Goal: Task Accomplishment & Management: Manage account settings

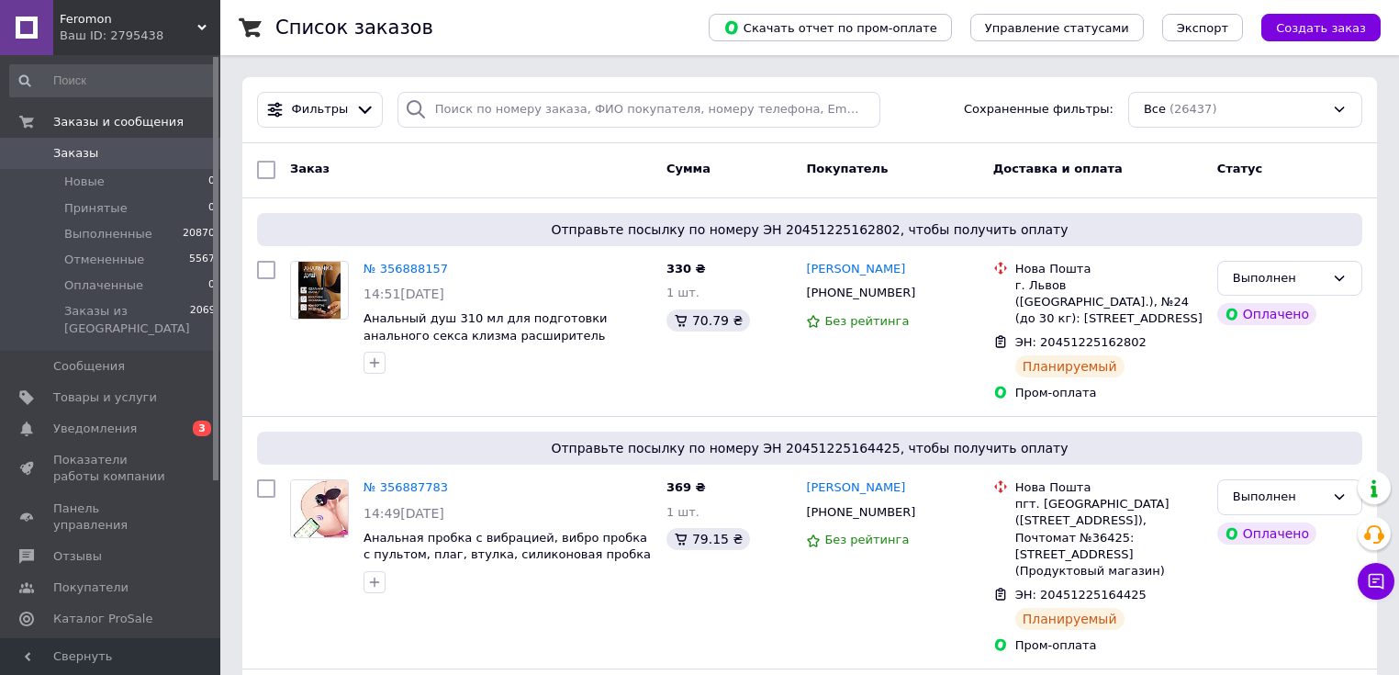
click at [129, 36] on div "Ваш ID: 2795438" at bounding box center [140, 36] width 161 height 17
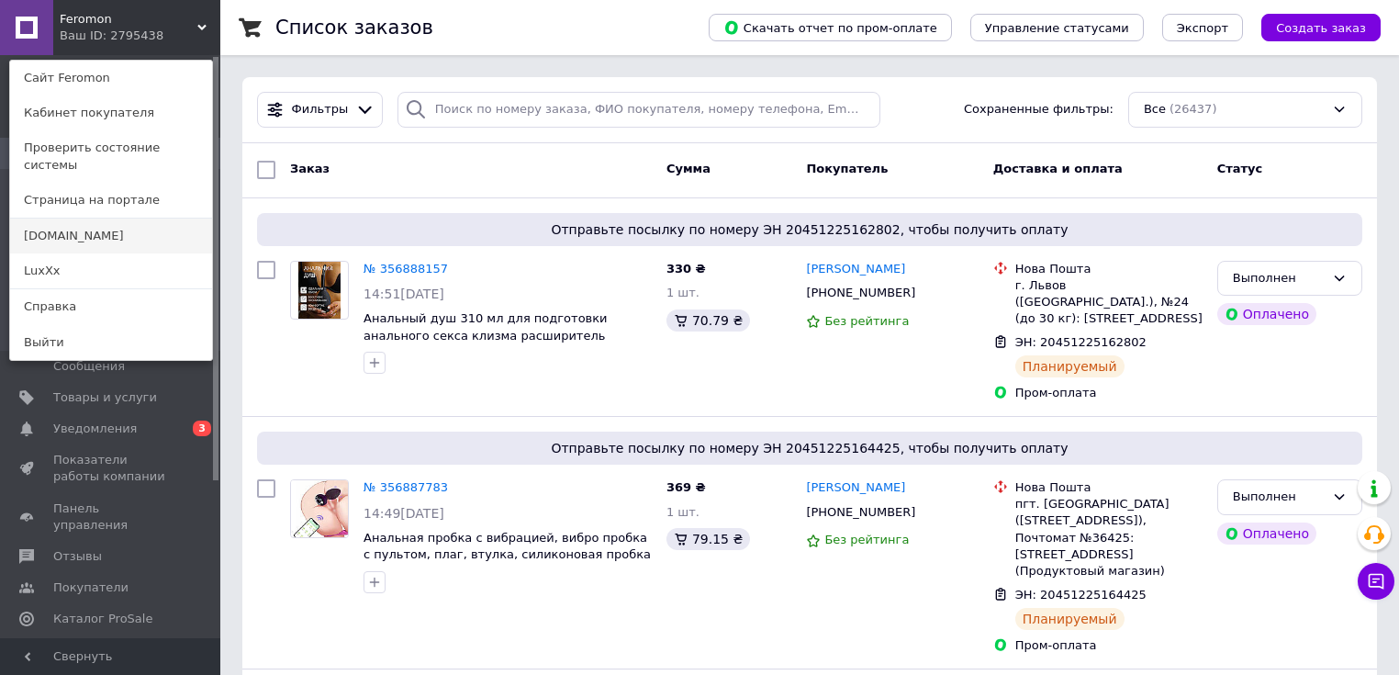
click at [129, 220] on link "[DOMAIN_NAME]" at bounding box center [111, 236] width 202 height 35
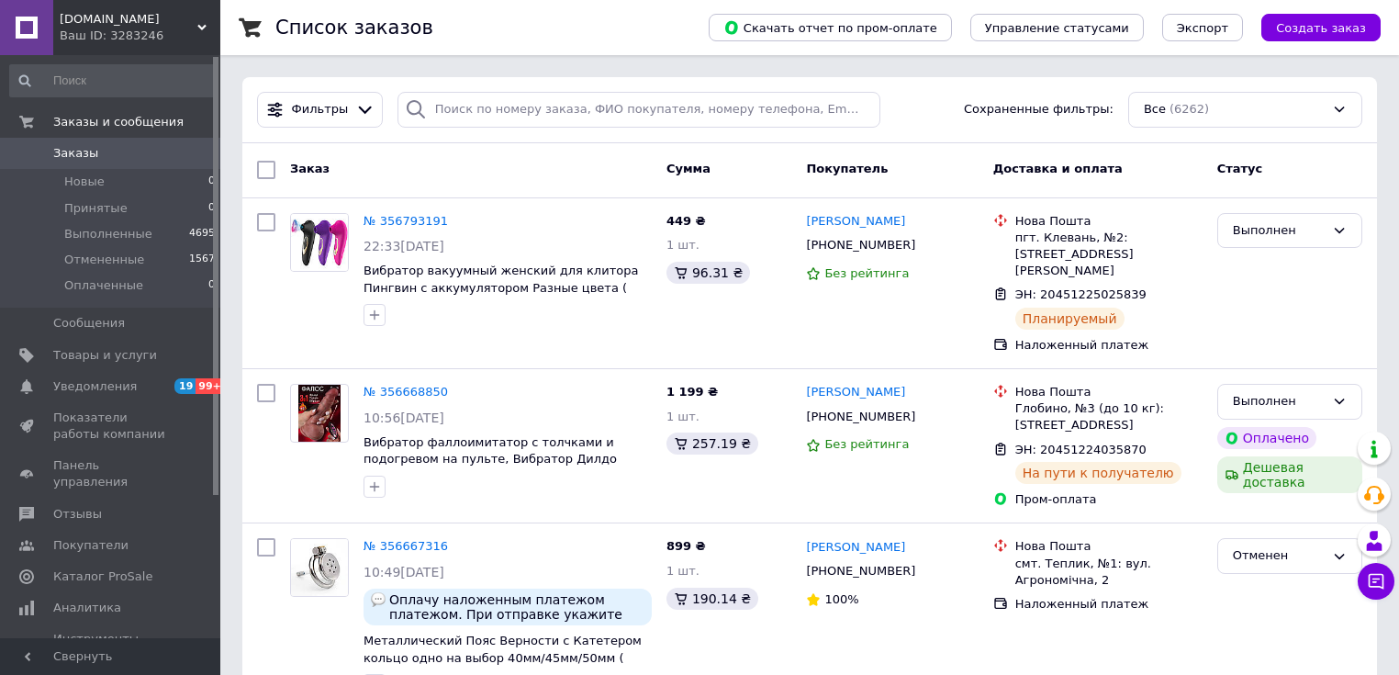
click at [87, 33] on div "Ваш ID: 3283246" at bounding box center [140, 36] width 161 height 17
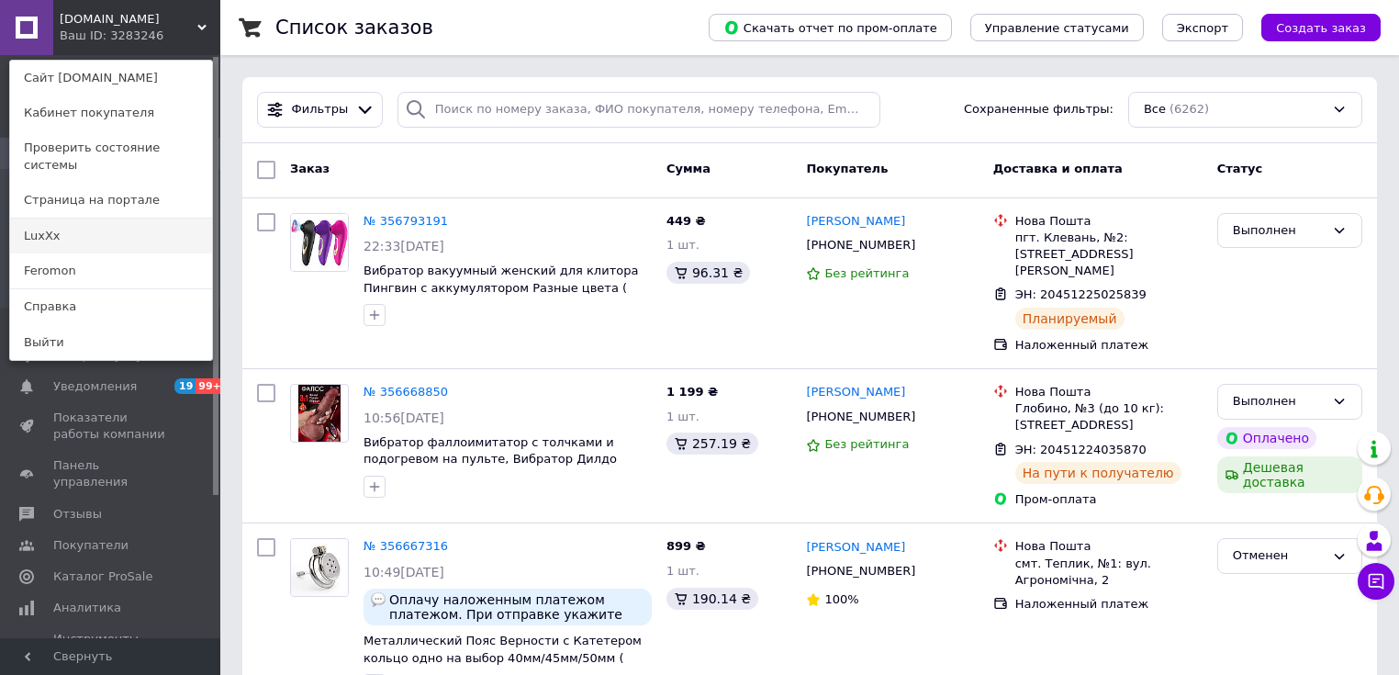
click at [84, 230] on link "LuxXx" at bounding box center [111, 236] width 202 height 35
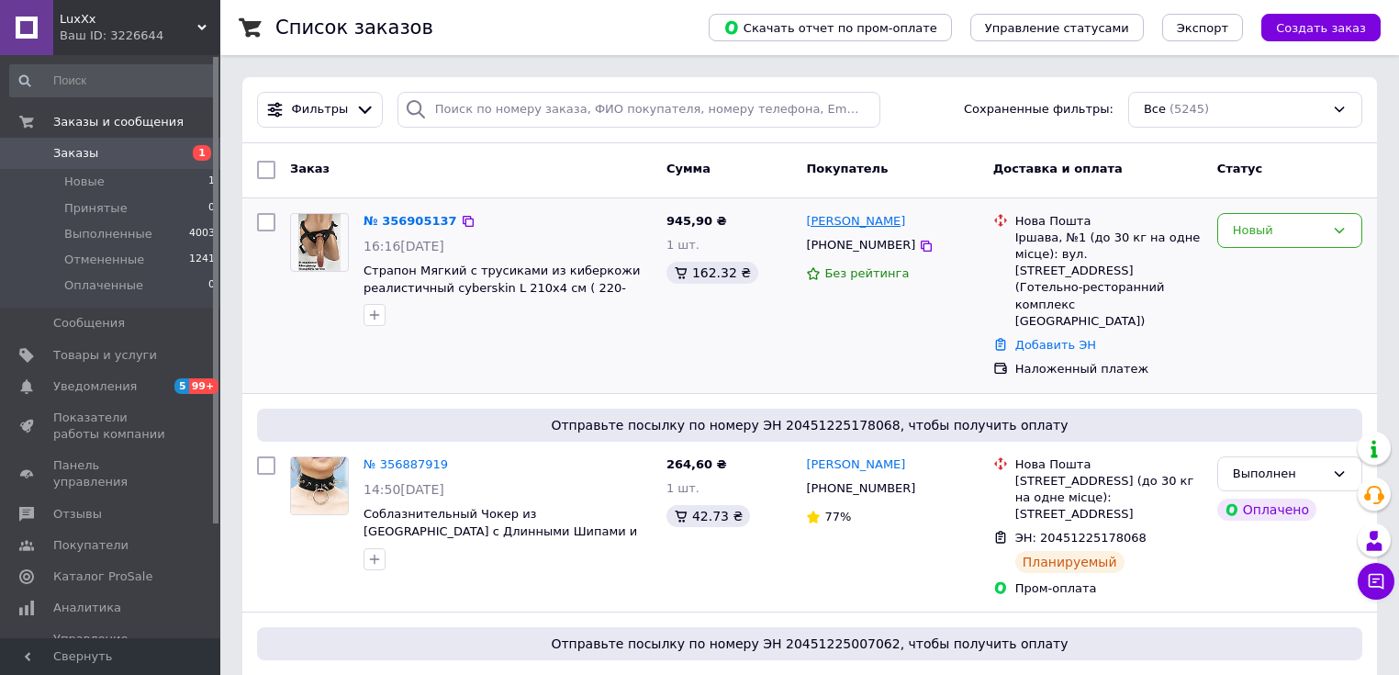
click at [820, 224] on link "[PERSON_NAME]" at bounding box center [855, 221] width 99 height 17
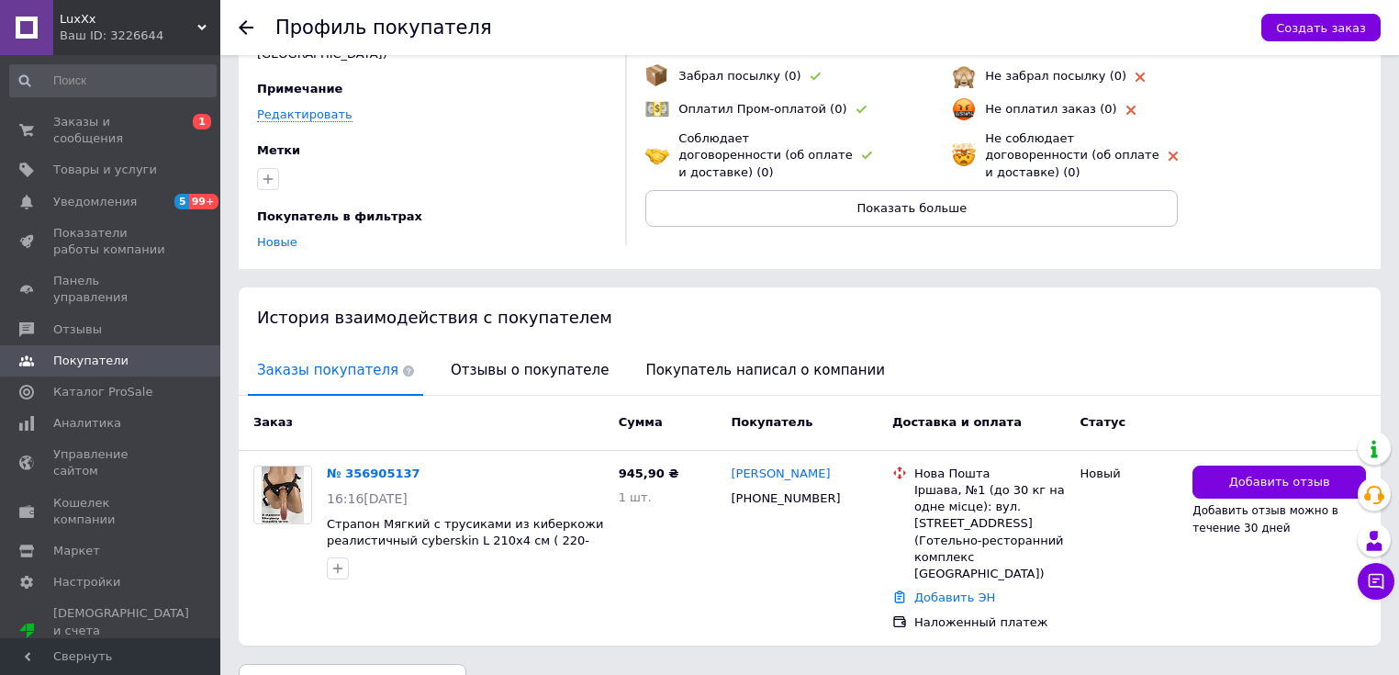
scroll to position [163, 0]
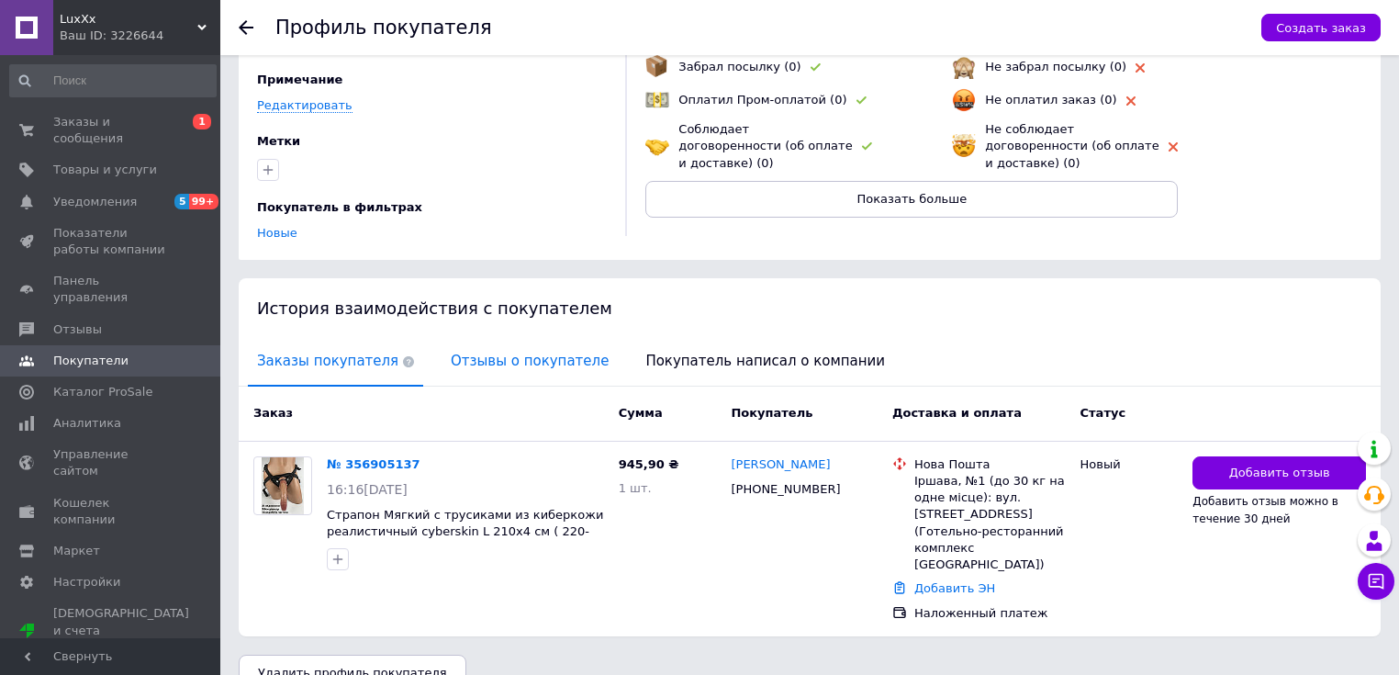
click at [473, 339] on span "Отзывы о покупателе" at bounding box center [530, 361] width 176 height 47
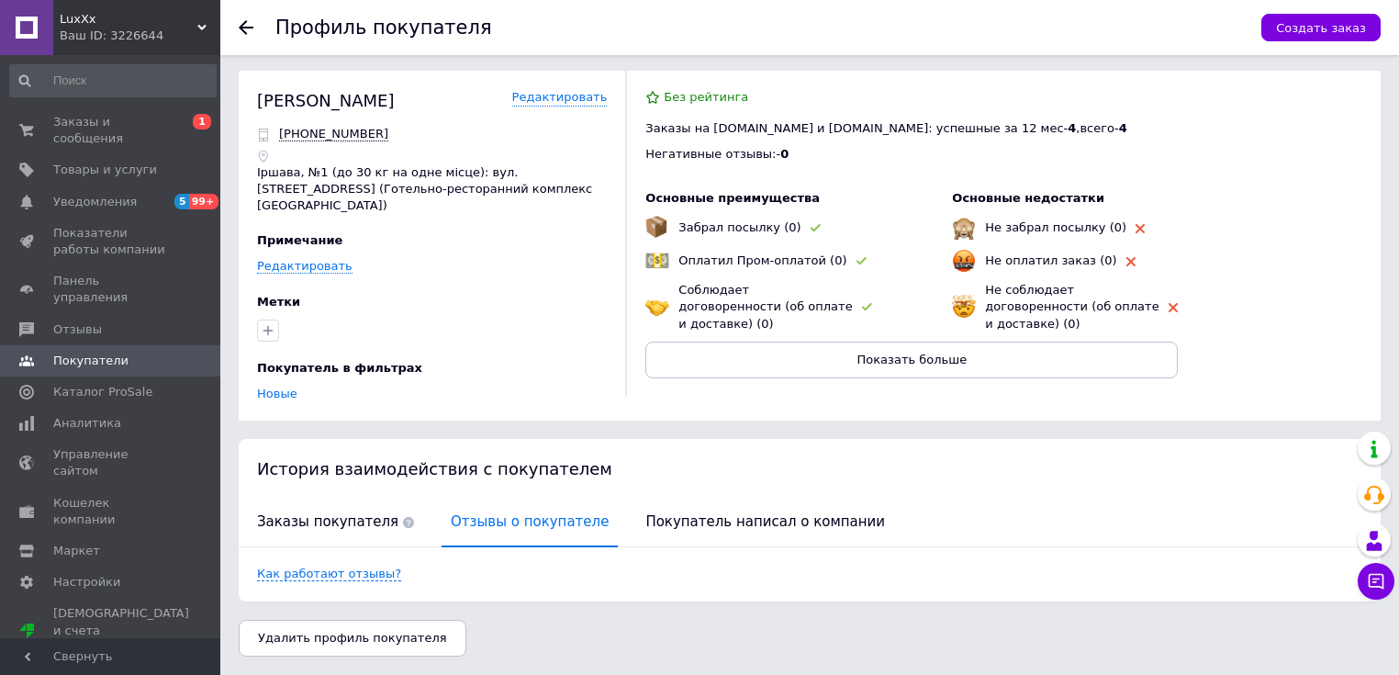
scroll to position [0, 0]
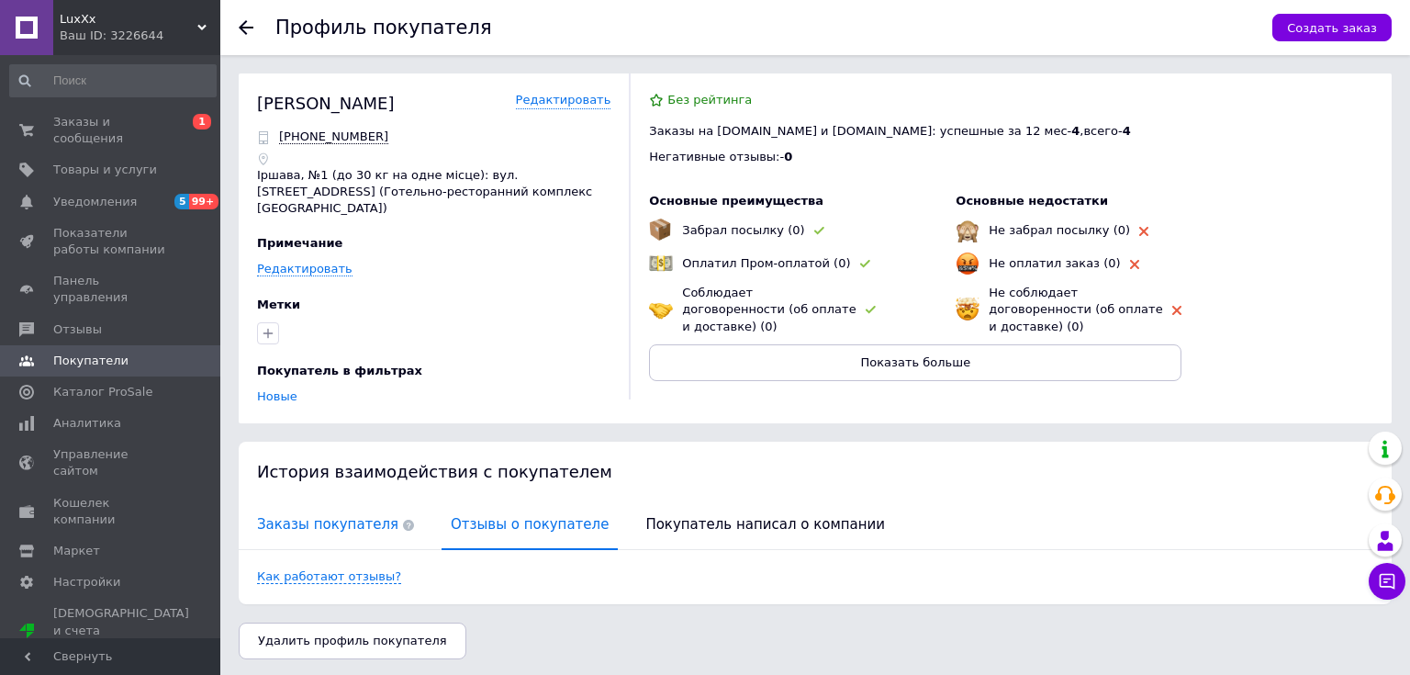
click at [303, 501] on span "Заказы покупателя" at bounding box center [335, 524] width 175 height 47
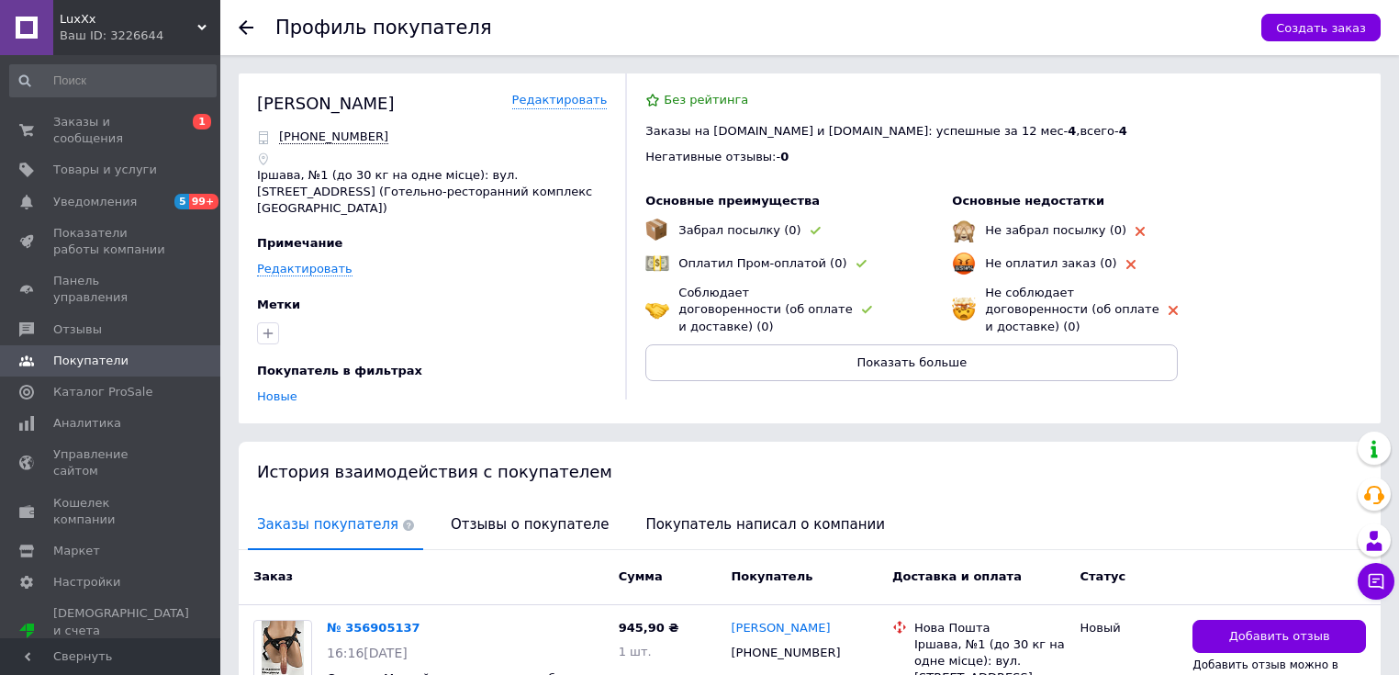
click at [359, 621] on link "№ 356905137" at bounding box center [374, 628] width 94 height 14
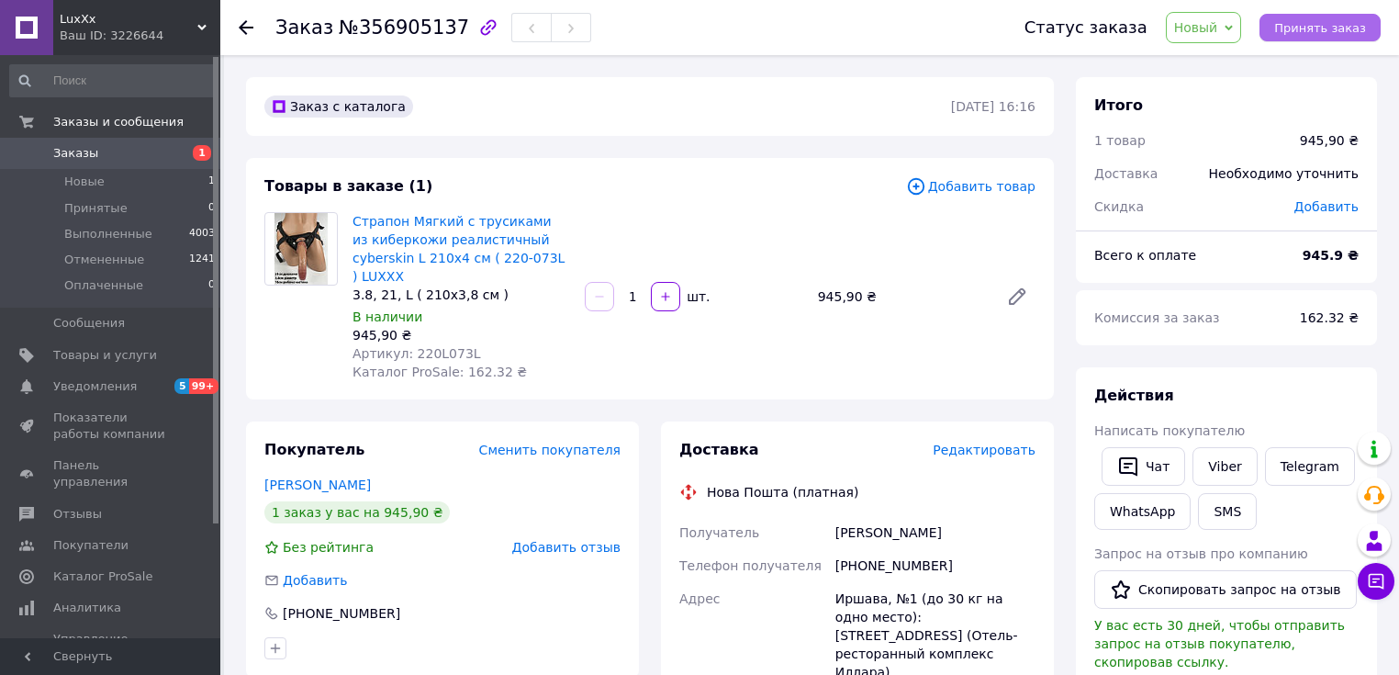
click at [1332, 28] on span "Принять заказ" at bounding box center [1321, 28] width 92 height 14
click at [408, 26] on span "№356905137" at bounding box center [404, 28] width 130 height 22
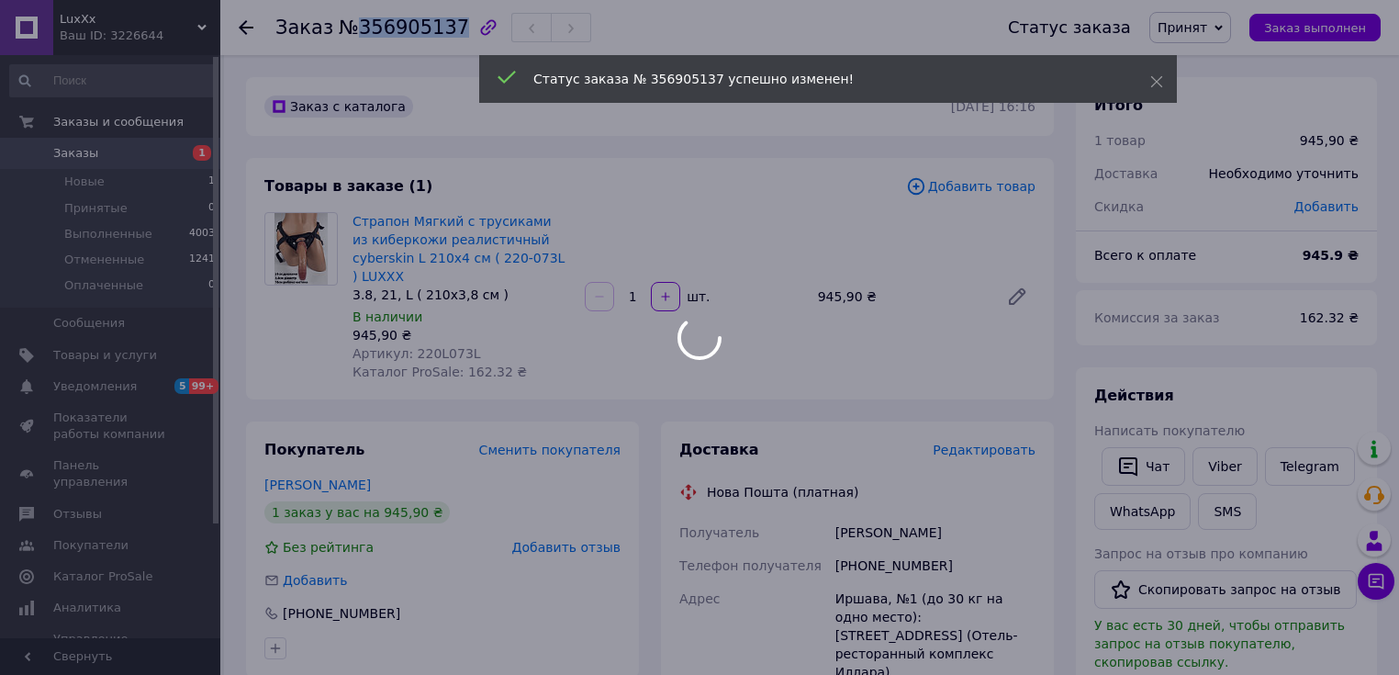
click at [408, 26] on body "LuxXx Ваш ID: 3226644 Сайт LuxXx Кабинет покупателя Проверить состояние системы…" at bounding box center [699, 677] width 1399 height 1354
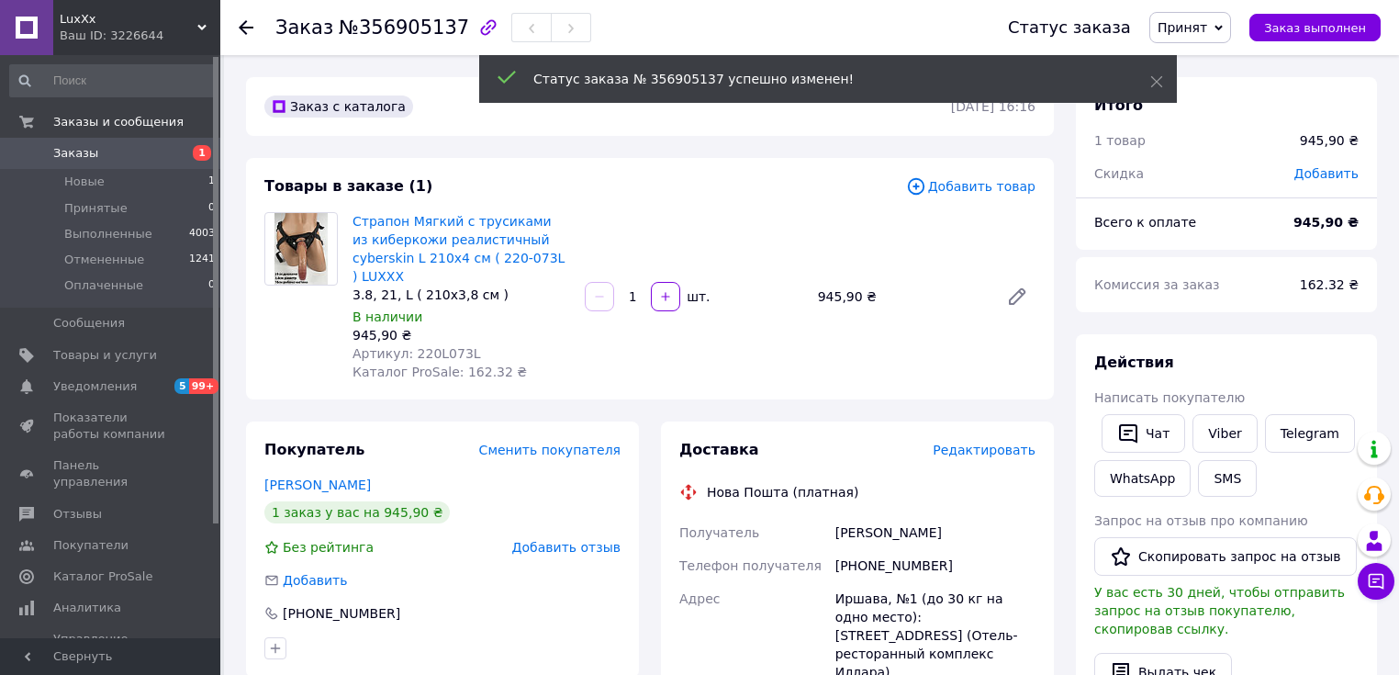
drag, startPoint x: 410, startPoint y: 27, endPoint x: 389, endPoint y: 29, distance: 21.3
click at [389, 29] on span "№356905137" at bounding box center [404, 28] width 130 height 22
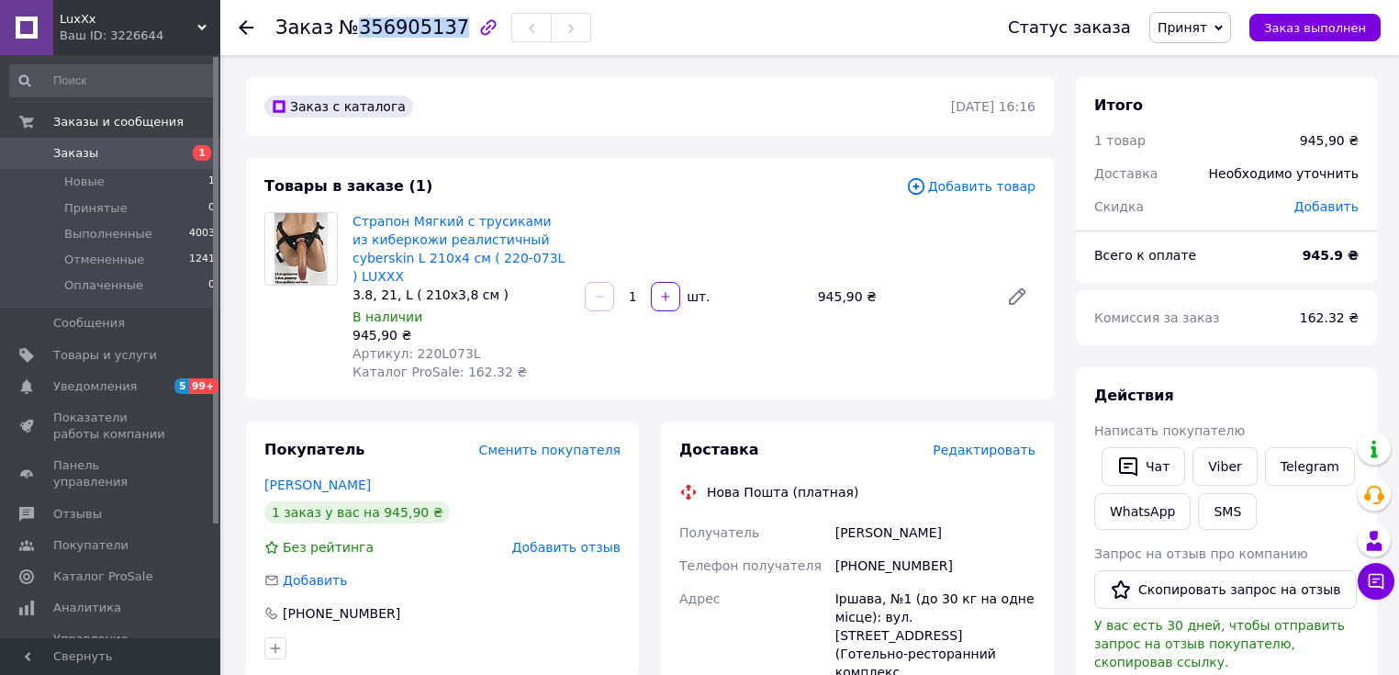
copy span "356905137"
click at [1219, 475] on link "Viber" at bounding box center [1225, 466] width 64 height 39
click at [1149, 503] on link "WhatsApp" at bounding box center [1143, 511] width 96 height 37
click at [1323, 368] on div "Действия Написать покупателю   Чат Viber Telegram WhatsApp SMS Запрос на отзыв …" at bounding box center [1226, 627] width 301 height 521
click at [1144, 463] on button "Чат" at bounding box center [1144, 466] width 84 height 39
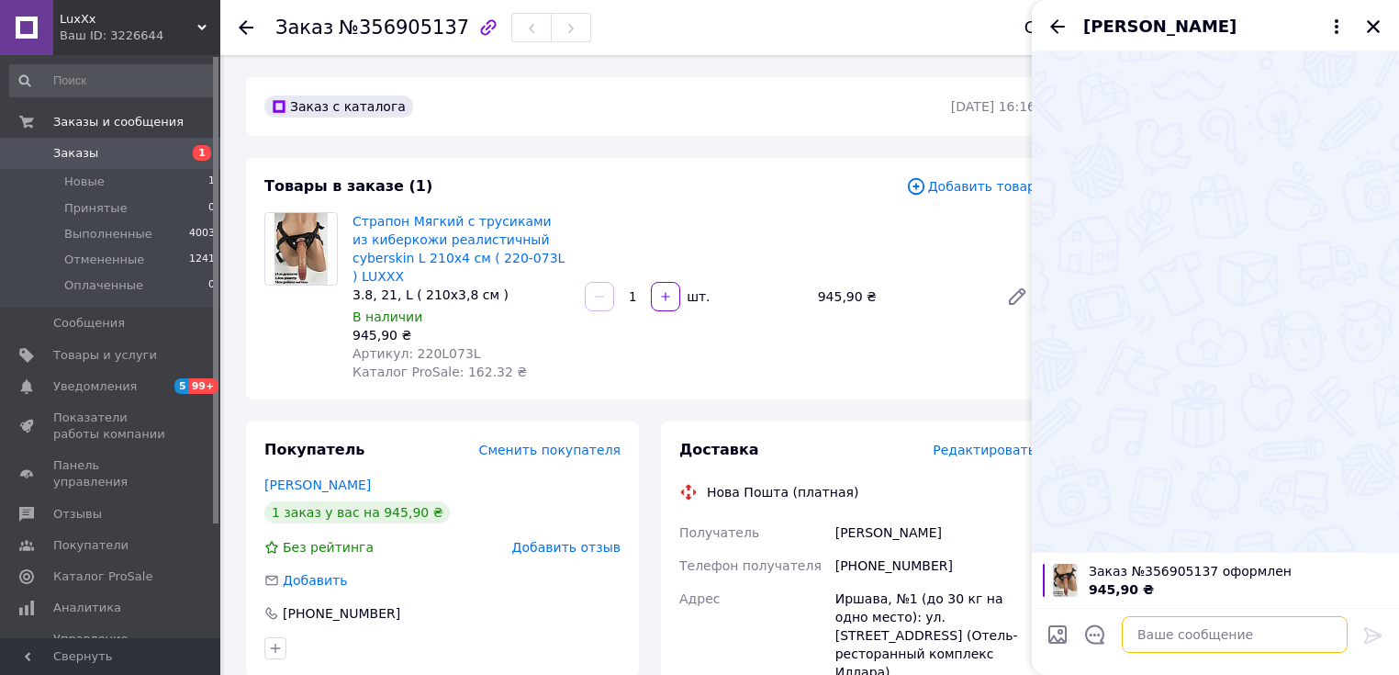
click at [1186, 641] on textarea at bounding box center [1235, 634] width 226 height 37
paste textarea "Доброго дня .ваше замовлення 860154555 ми не можемо з вами зв'язатися ! ваше за…"
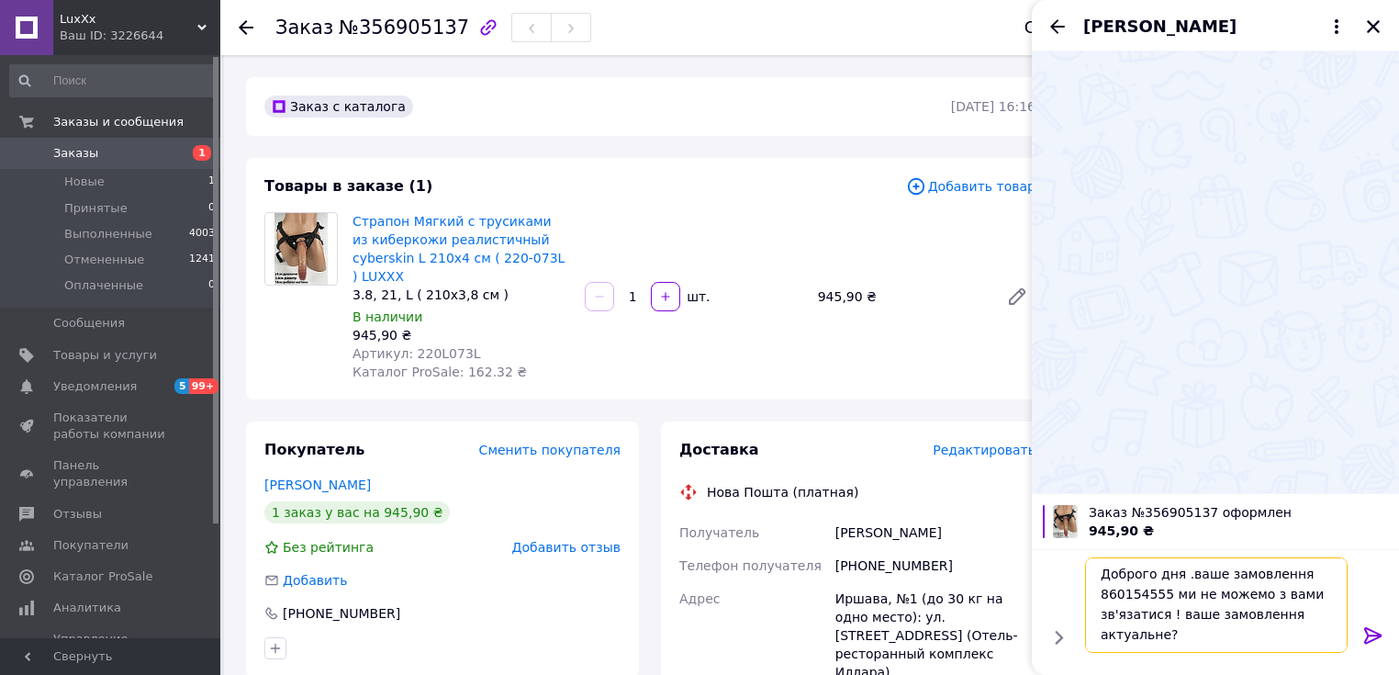
drag, startPoint x: 1190, startPoint y: 562, endPoint x: 1185, endPoint y: 571, distance: 10.3
click at [1185, 571] on textarea "Доброго дня .ваше замовлення 860154555 ми не можемо з вами зв'язатися ! ваше за…" at bounding box center [1216, 604] width 263 height 95
click at [1183, 575] on textarea "Доброго дня .ваше замовлення 860154555 ми не можемо з вами зв'язатися ! ваше за…" at bounding box center [1216, 604] width 263 height 95
drag, startPoint x: 1179, startPoint y: 578, endPoint x: 1162, endPoint y: 589, distance: 19.4
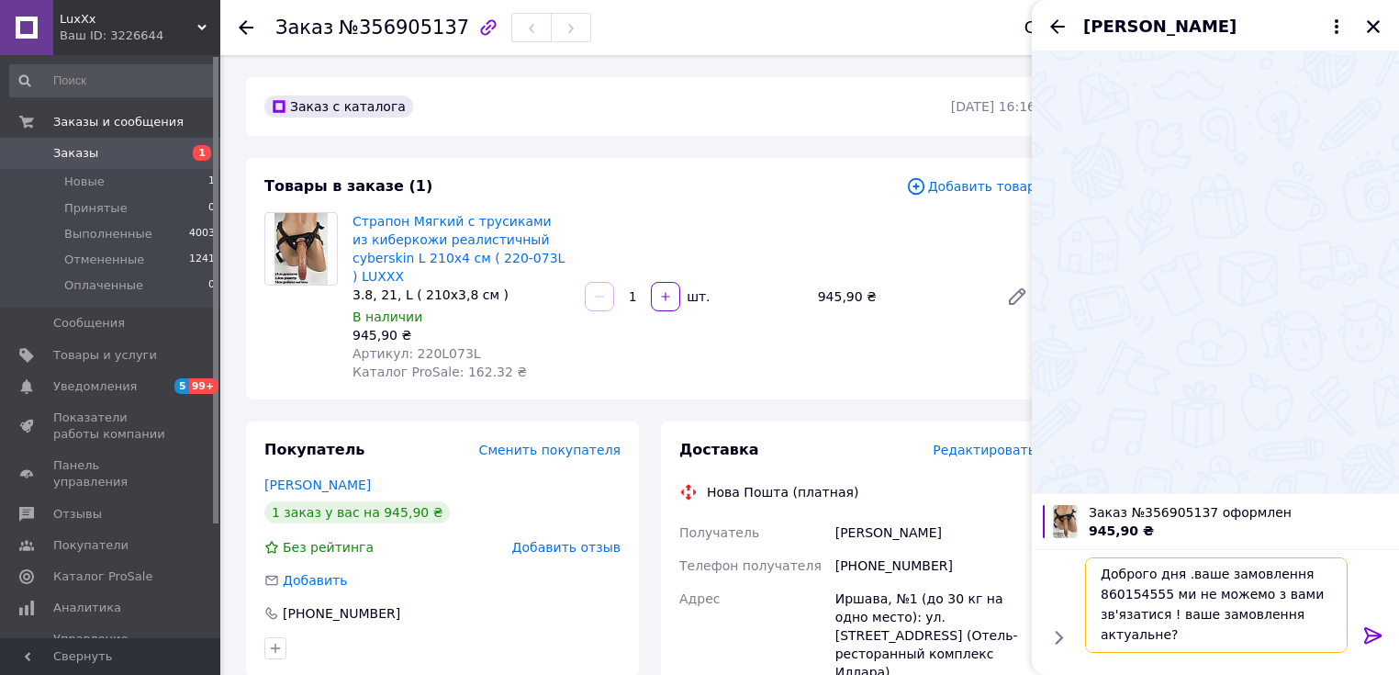
click at [1162, 589] on textarea "Доброго дня .ваше замовлення 860154555 ми не можемо з вами зв'язатися ! ваше за…" at bounding box center [1216, 604] width 263 height 95
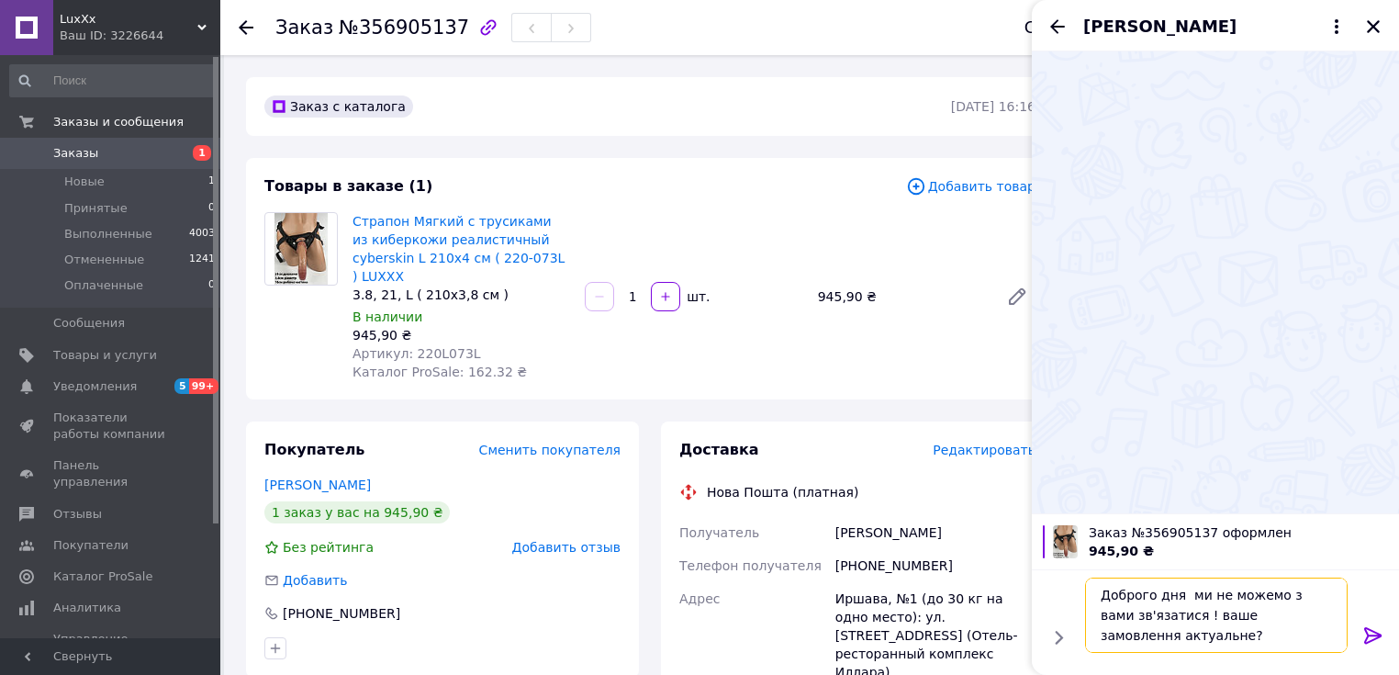
type textarea "Доброго дня ми не можемо з вами зв'язатися ! ваше замовлення актуальне?"
click at [1373, 635] on icon at bounding box center [1373, 635] width 17 height 17
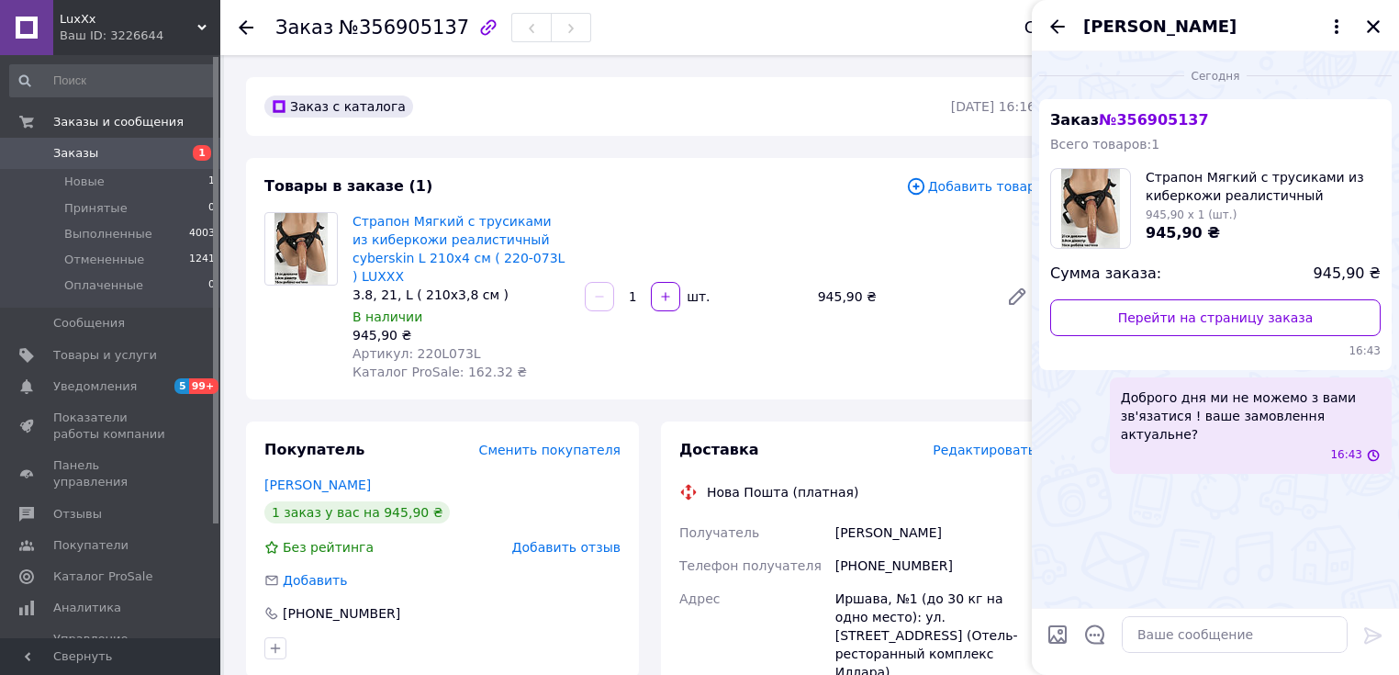
scroll to position [0, 0]
click at [116, 20] on span "LuxXx" at bounding box center [129, 19] width 138 height 17
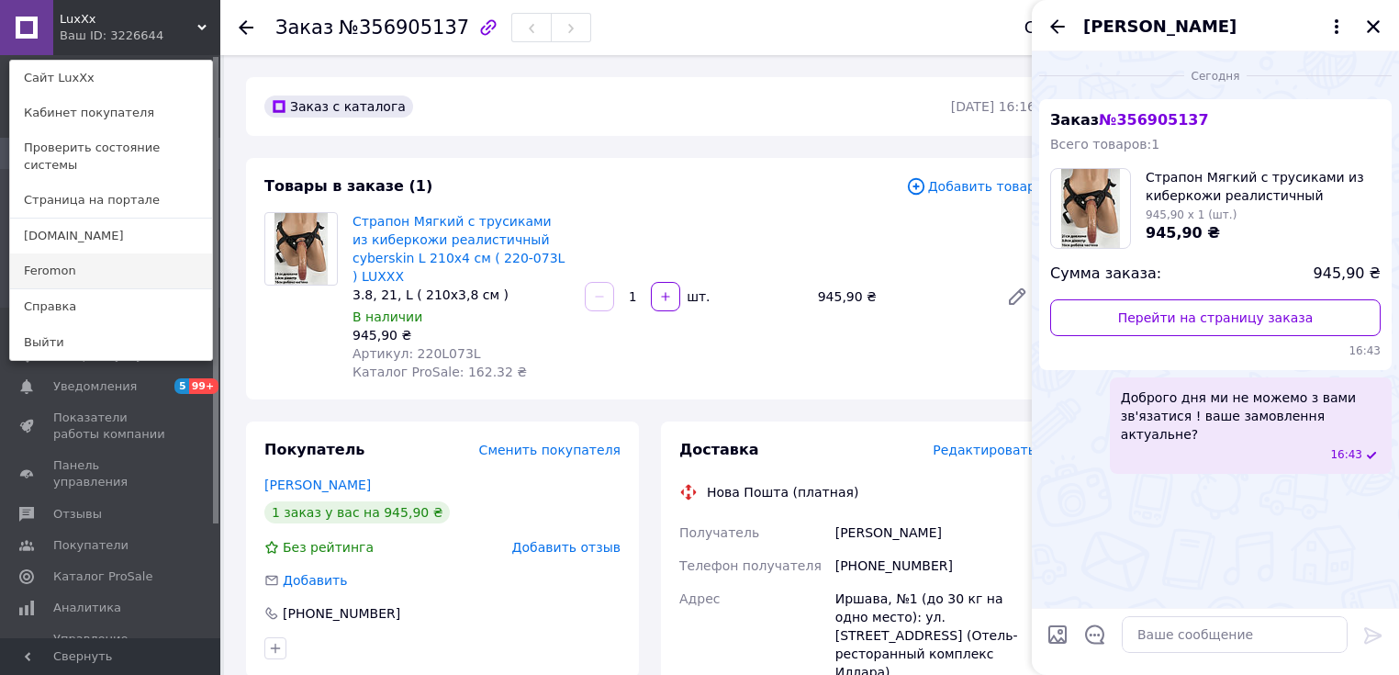
click at [118, 253] on link "Feromon" at bounding box center [111, 270] width 202 height 35
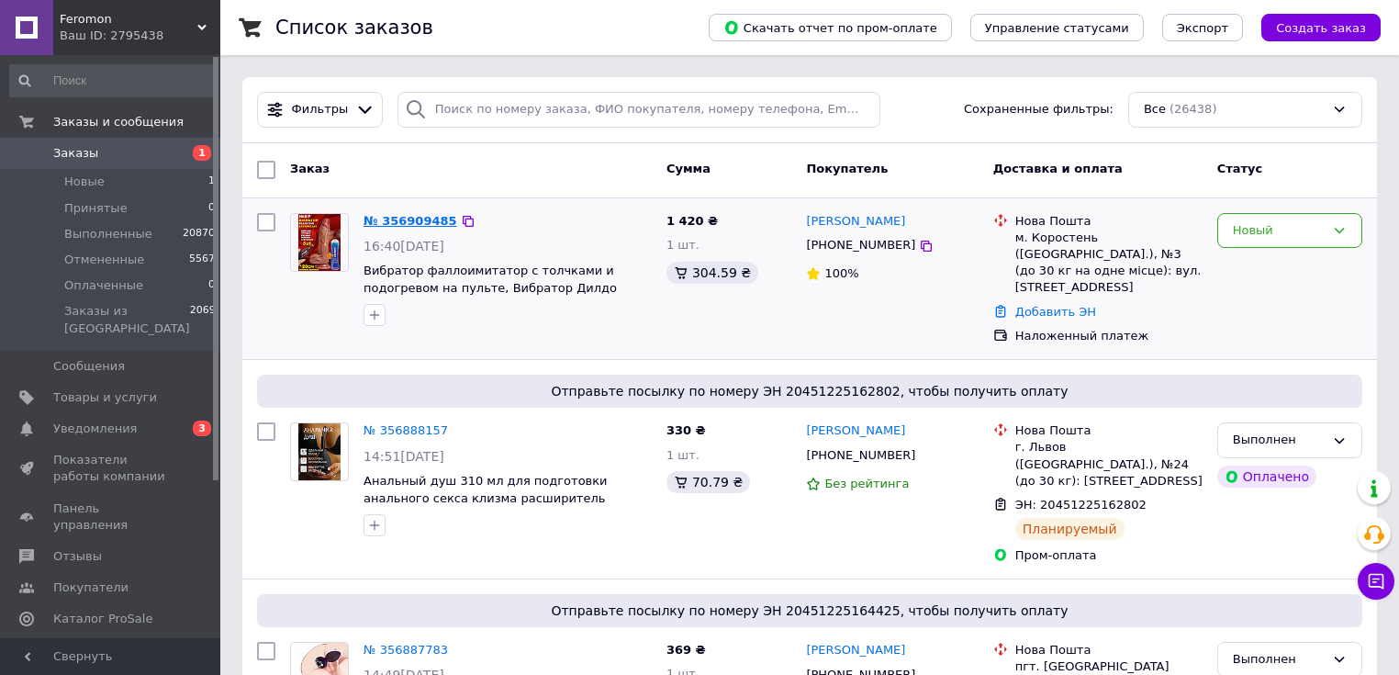
click at [399, 222] on link "№ 356909485" at bounding box center [411, 221] width 94 height 14
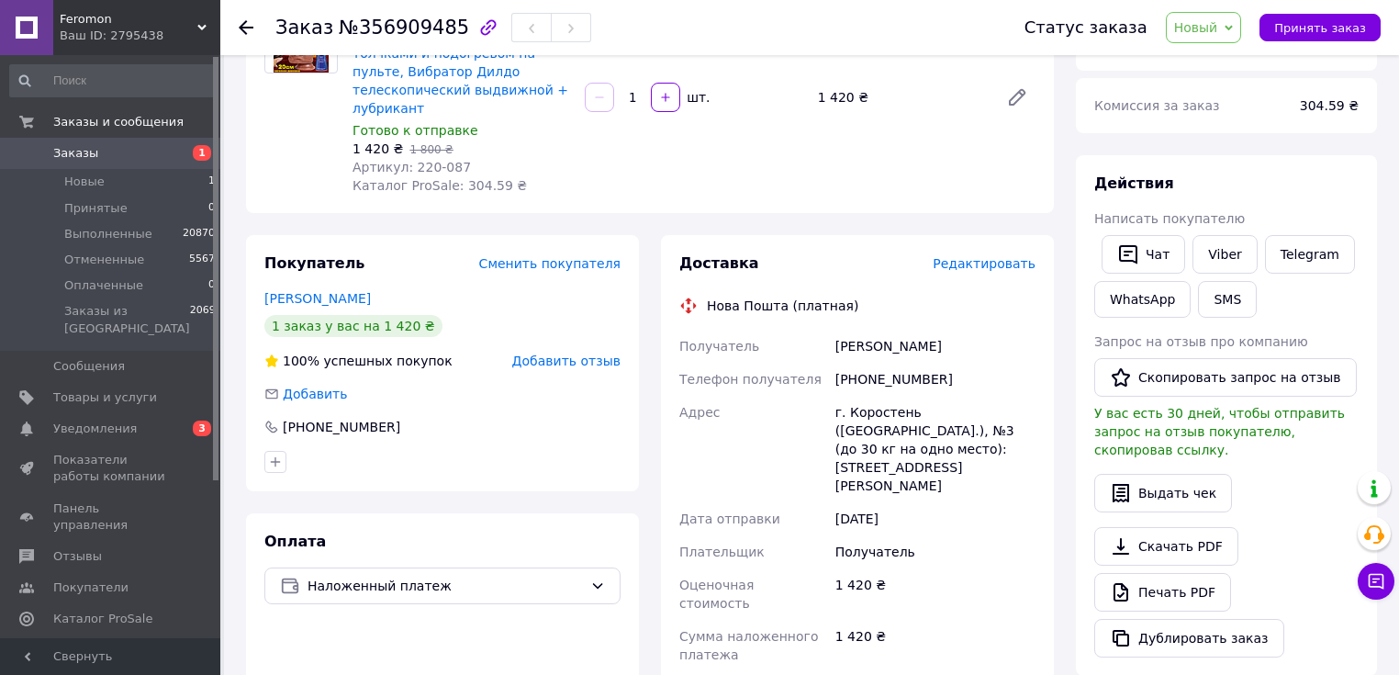
scroll to position [220, 0]
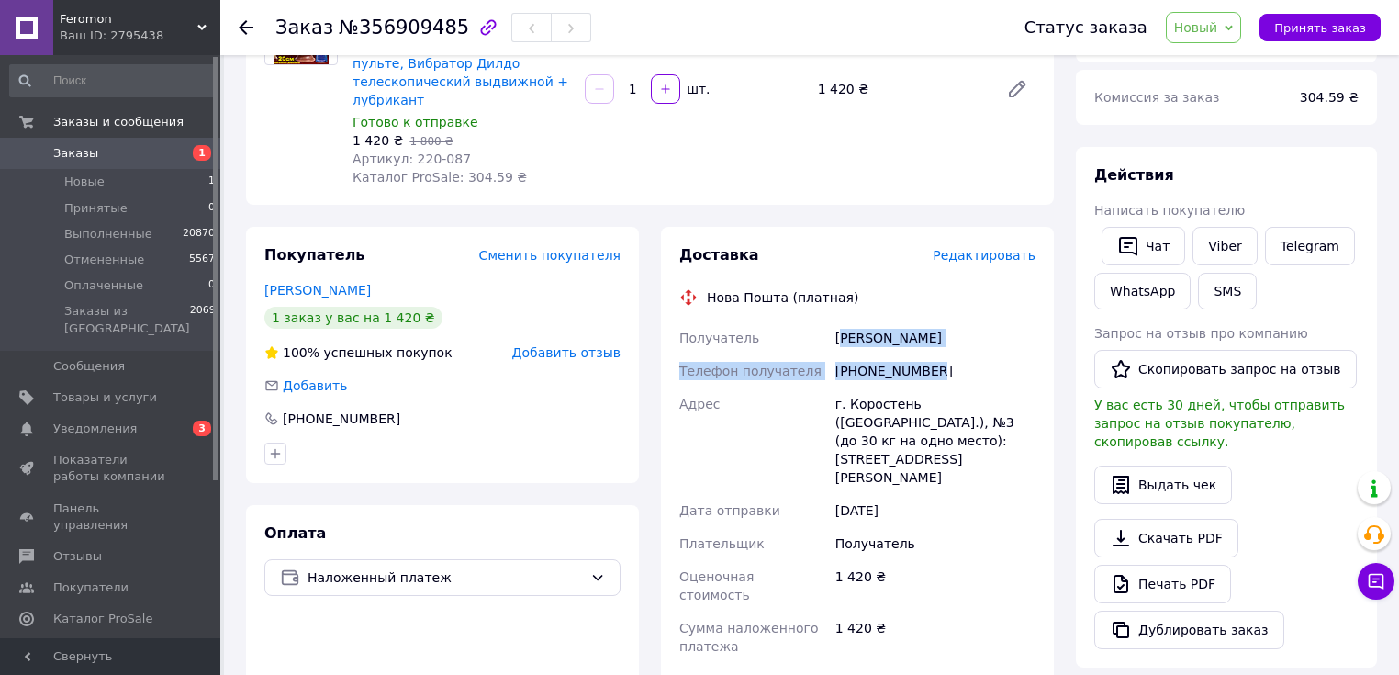
drag, startPoint x: 940, startPoint y: 350, endPoint x: 841, endPoint y: 325, distance: 102.2
click at [841, 325] on div "Получатель Гарбар Александр Телефон получателя +380988765202 Адрес г. Коростень…" at bounding box center [858, 561] width 364 height 481
click at [935, 354] on div "[PHONE_NUMBER]" at bounding box center [936, 370] width 208 height 33
drag, startPoint x: 944, startPoint y: 360, endPoint x: 826, endPoint y: 325, distance: 122.6
click at [826, 325] on div "Получатель Гарбар Александр Телефон получателя +380988765202 Адрес г. Коростень…" at bounding box center [858, 561] width 364 height 481
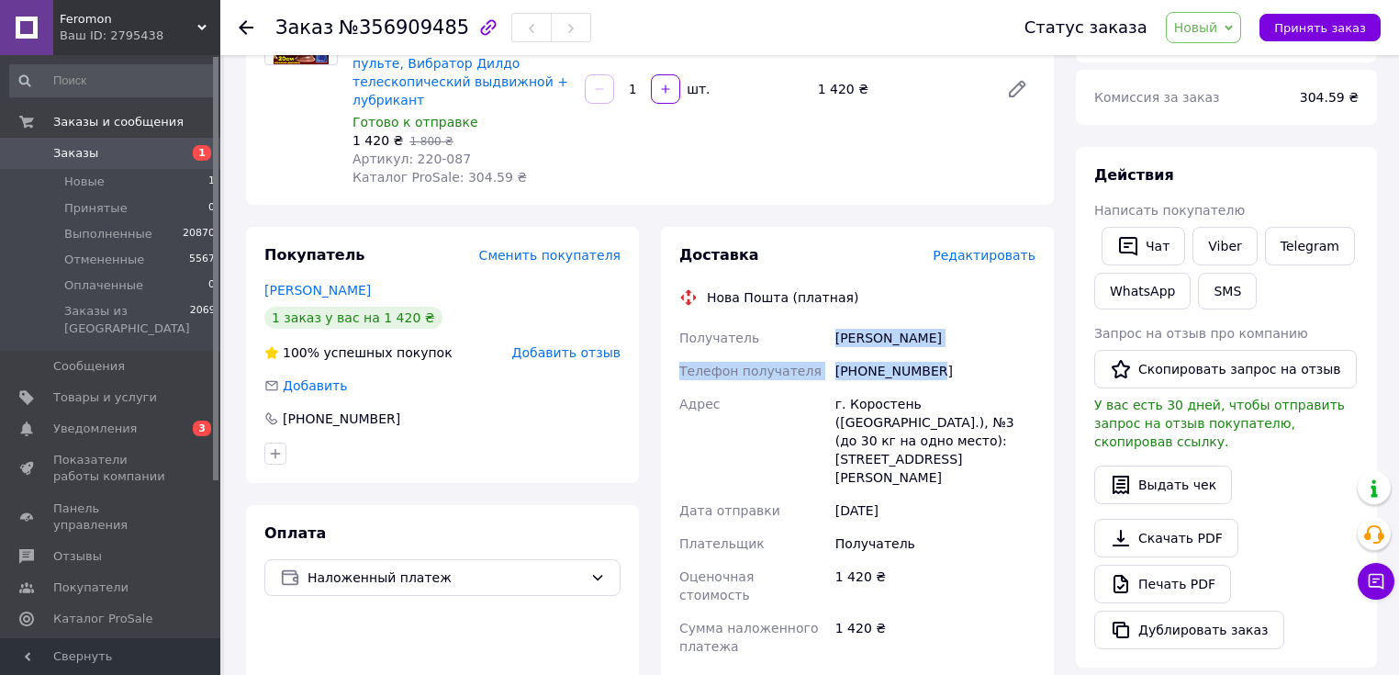
copy div "Получатель Гарбар Александр Телефон получателя +380988765202"
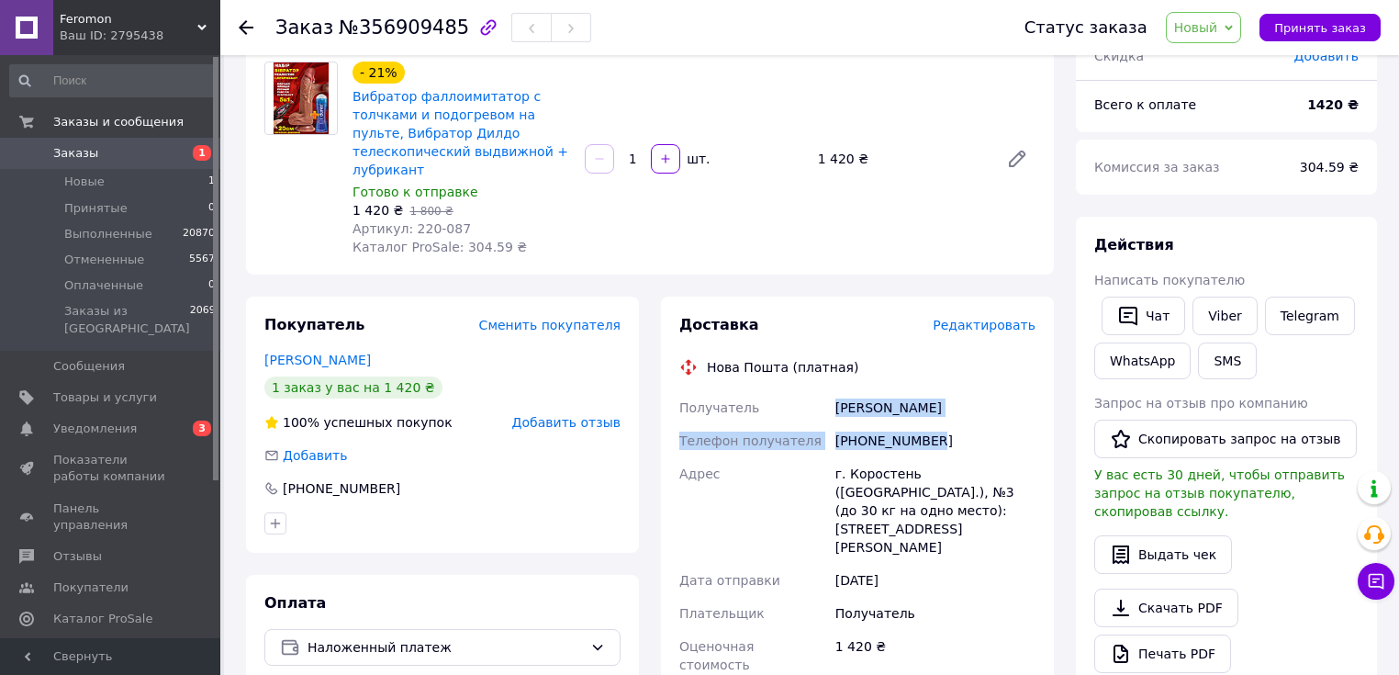
scroll to position [73, 0]
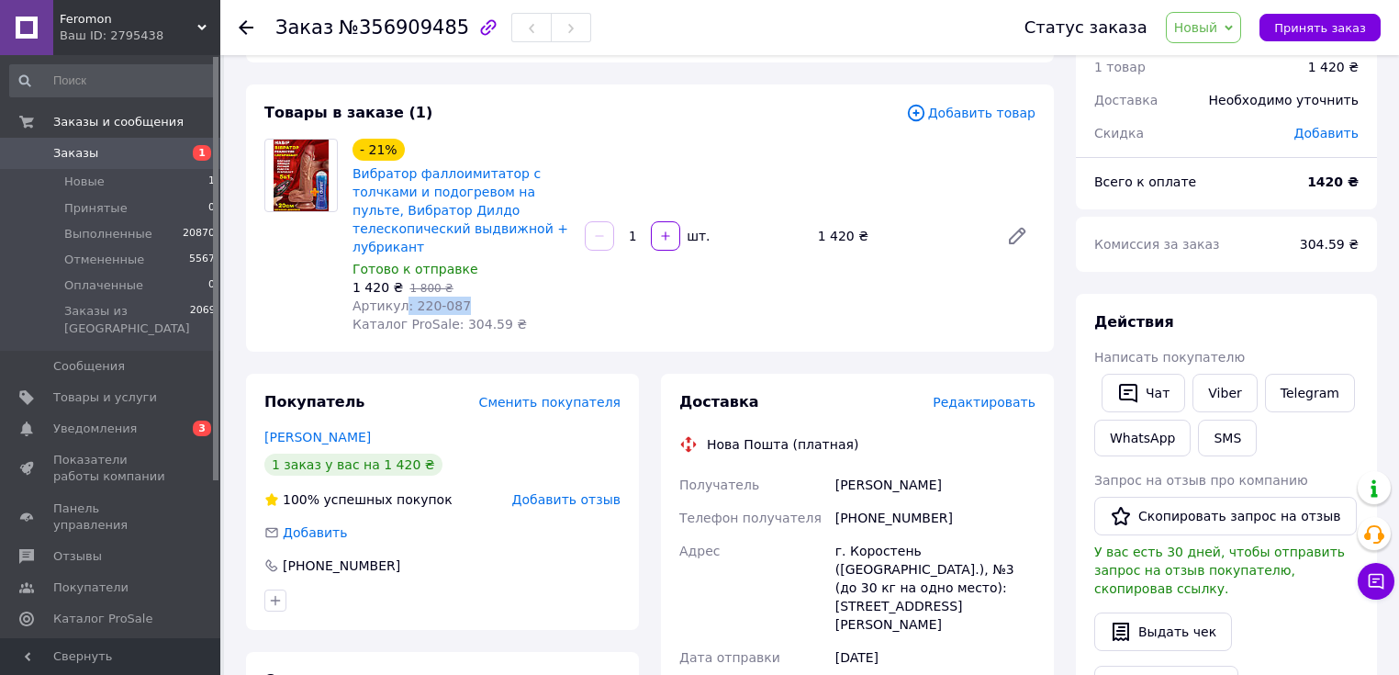
drag, startPoint x: 463, startPoint y: 291, endPoint x: 406, endPoint y: 292, distance: 56.9
click at [401, 297] on div "Артикул: 220-087" at bounding box center [462, 306] width 218 height 18
copy span ": 220-087"
click at [1326, 187] on b "1420 ₴" at bounding box center [1333, 181] width 51 height 15
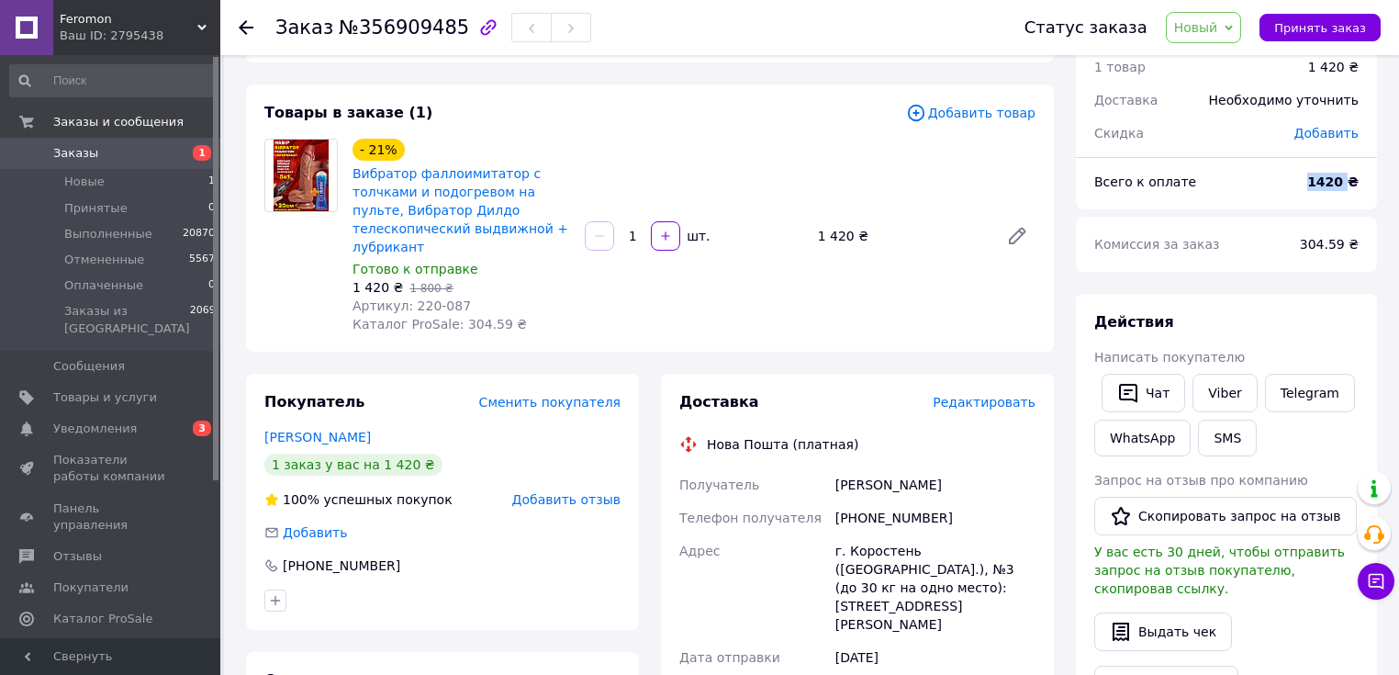
copy b "1420"
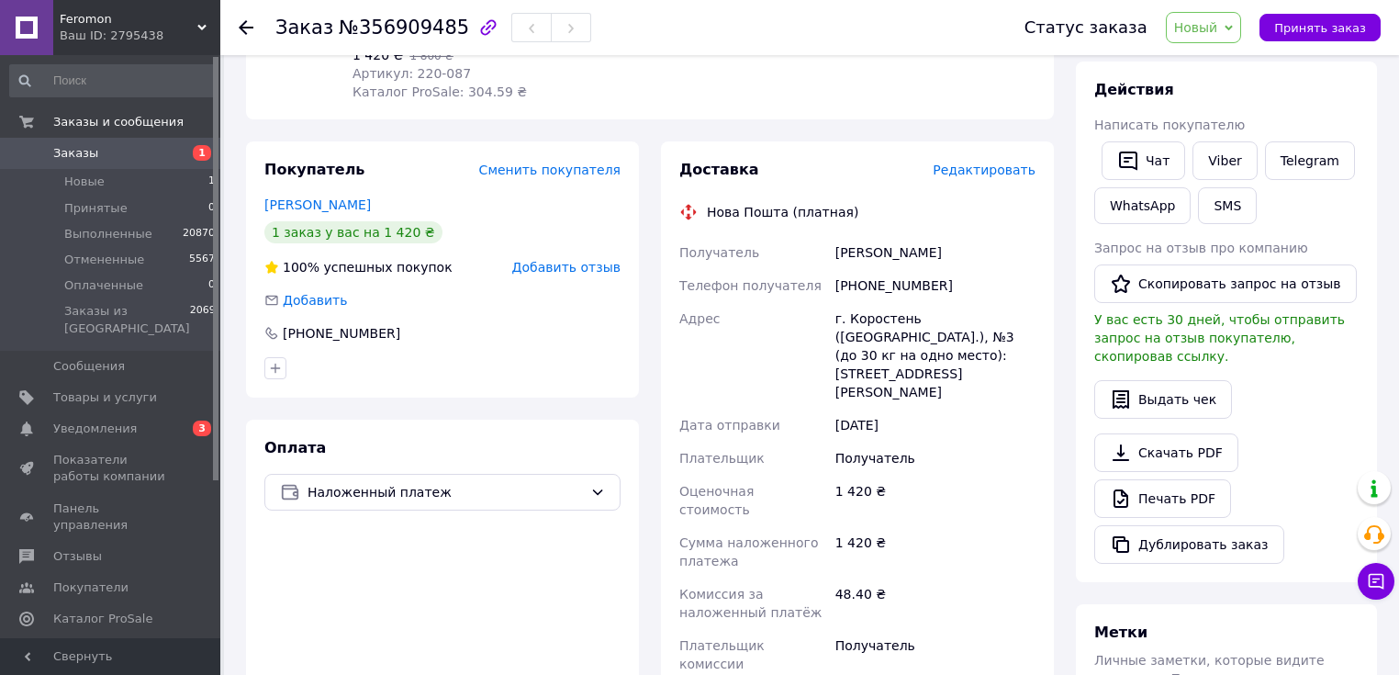
scroll to position [367, 0]
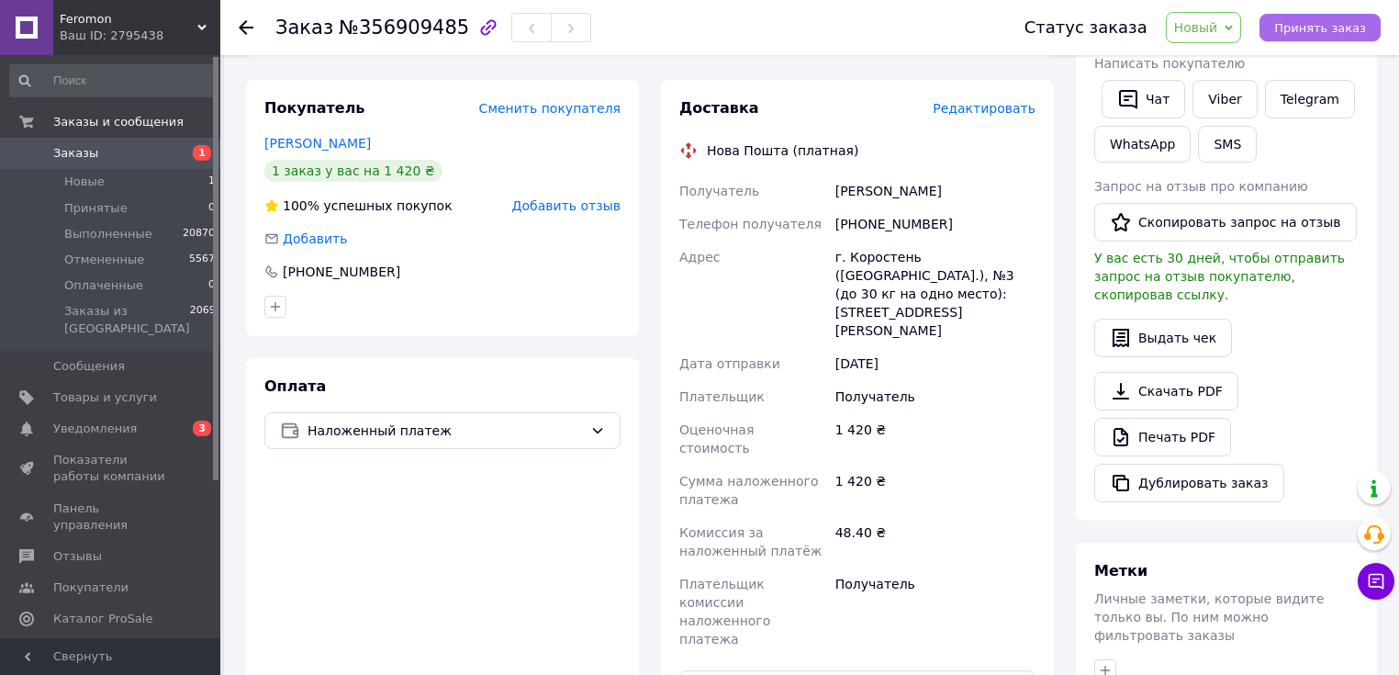
click at [1326, 26] on span "Принять заказ" at bounding box center [1321, 28] width 92 height 14
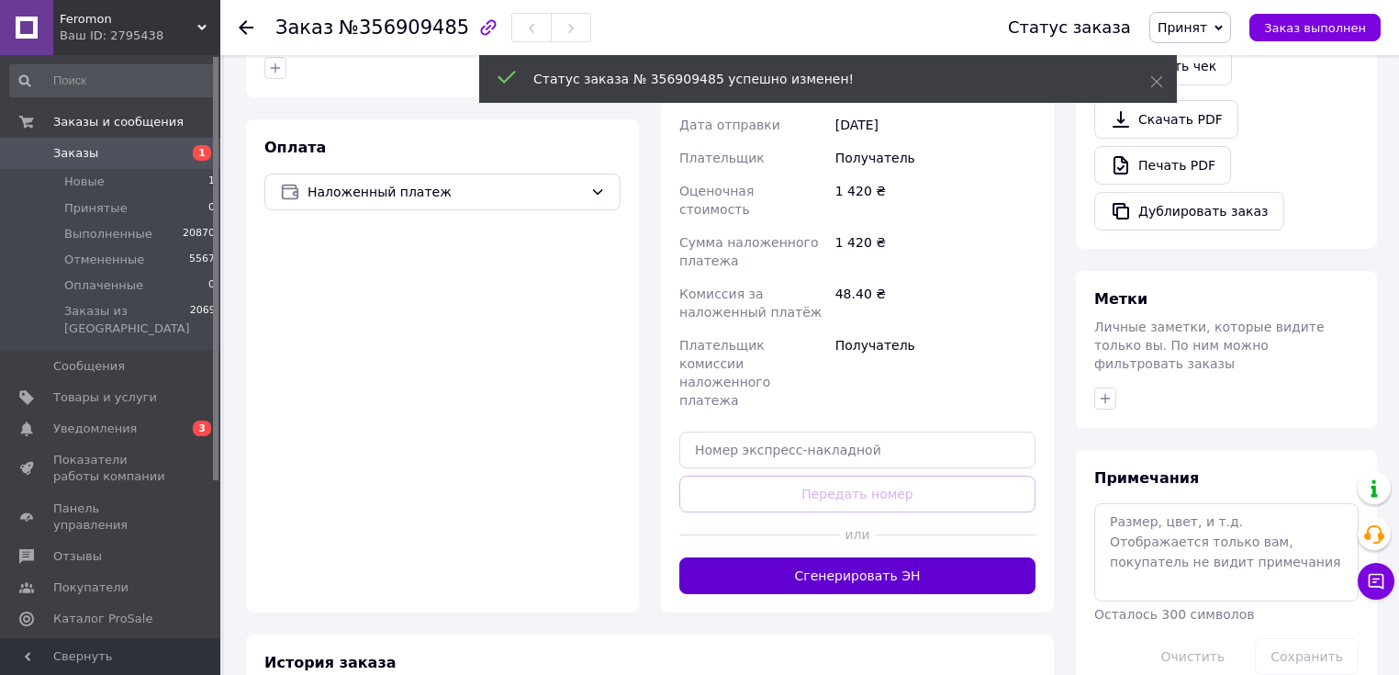
click at [824, 557] on button "Сгенерировать ЭН" at bounding box center [858, 575] width 356 height 37
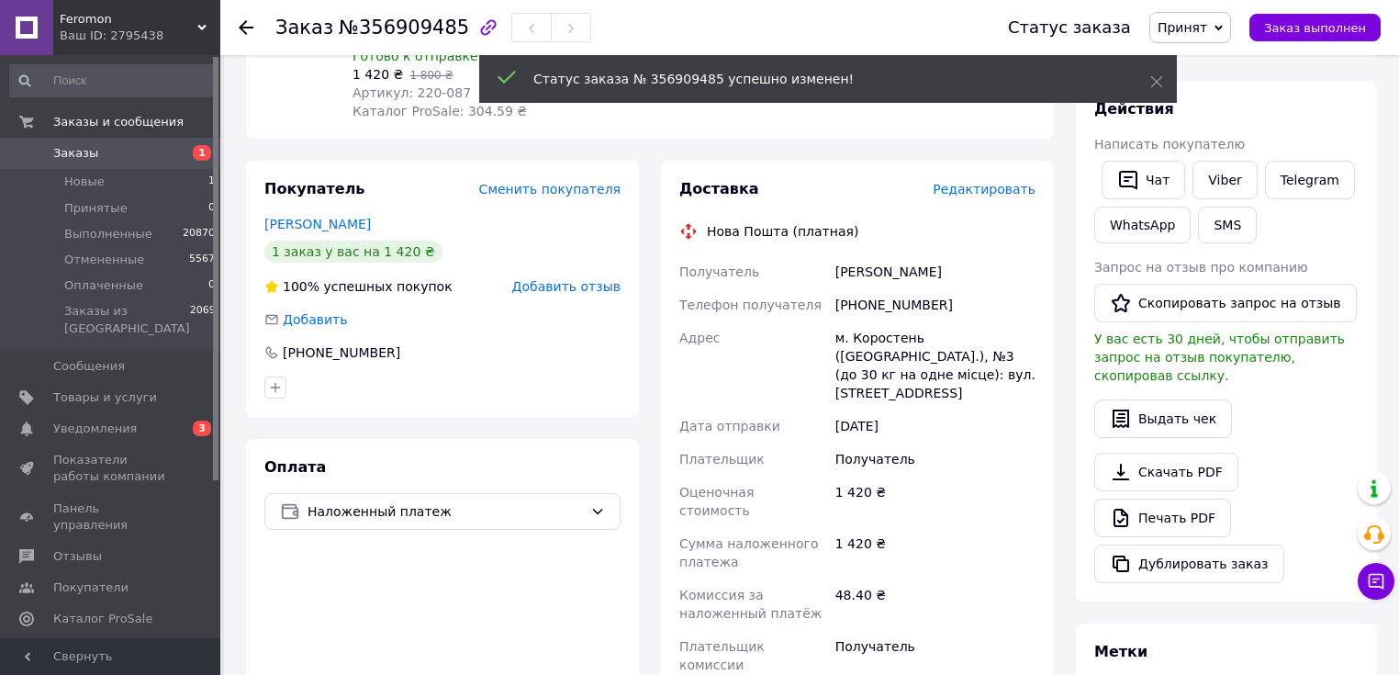
scroll to position [239, 0]
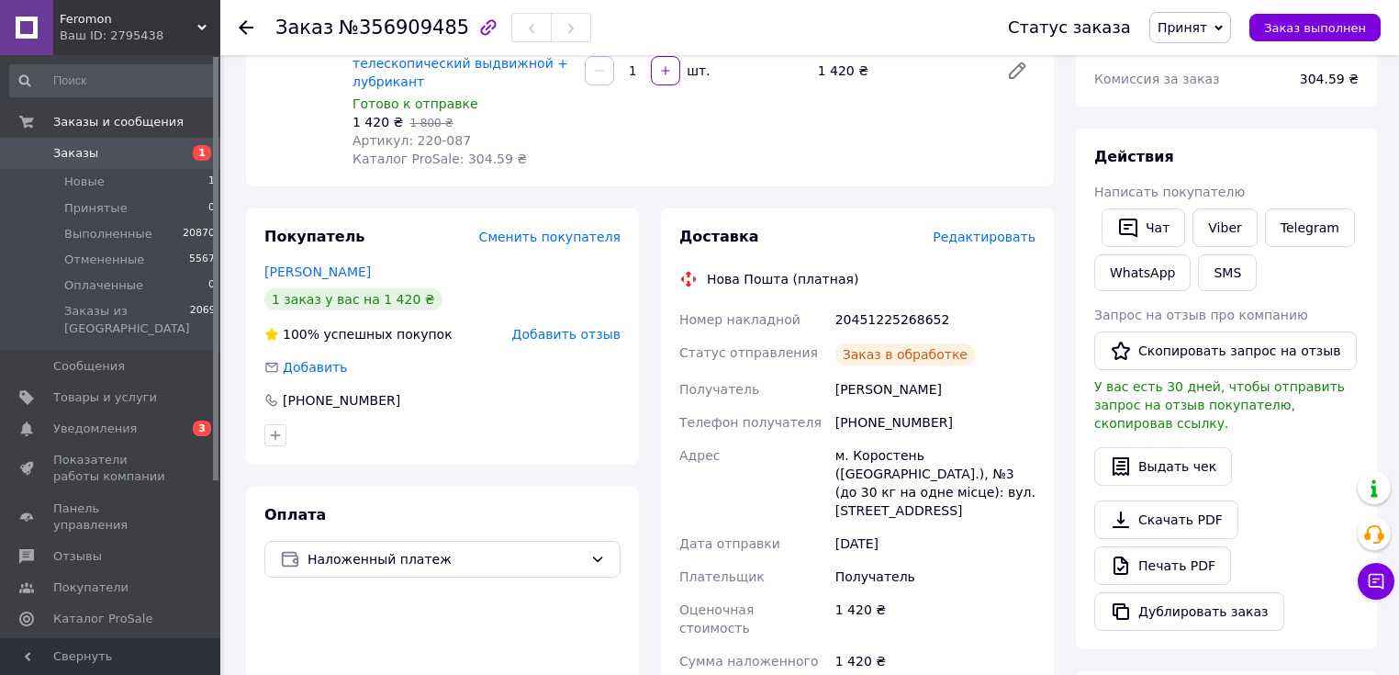
click at [878, 303] on div "20451225268652" at bounding box center [936, 319] width 208 height 33
copy div "20451225268652"
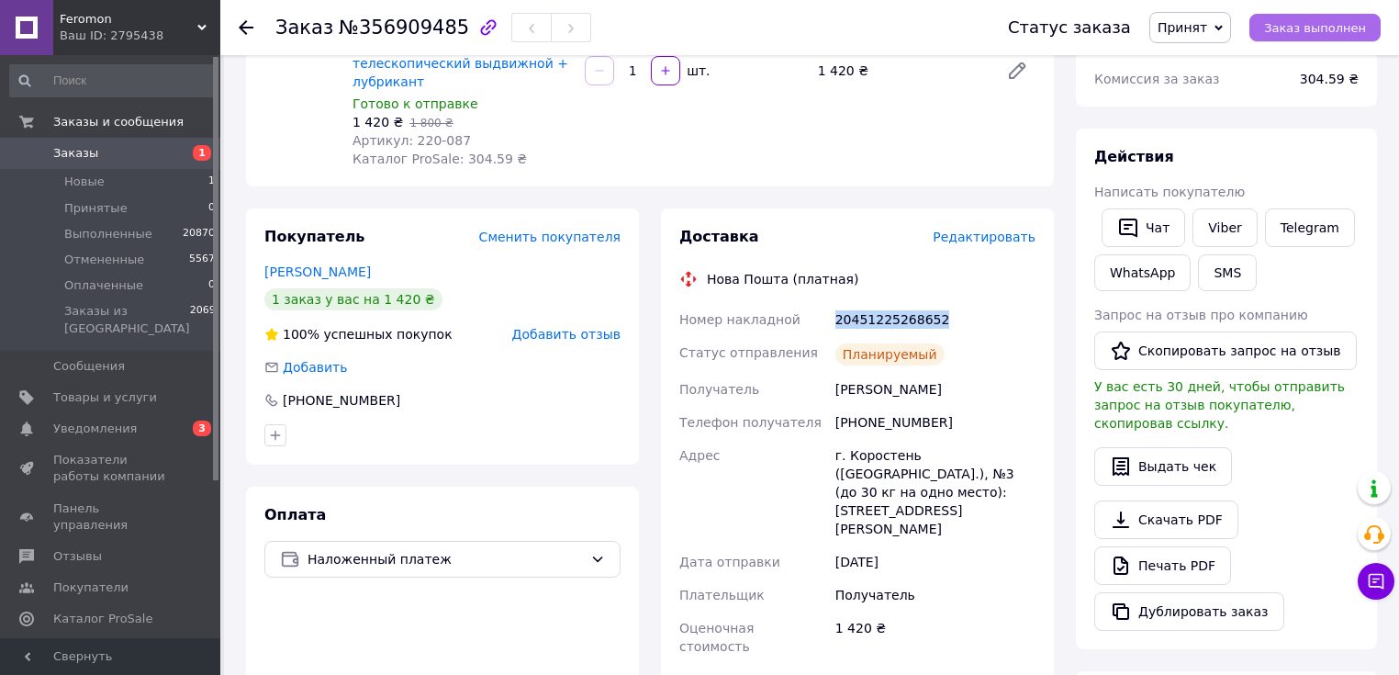
click at [1289, 21] on span "Заказ выполнен" at bounding box center [1315, 28] width 102 height 14
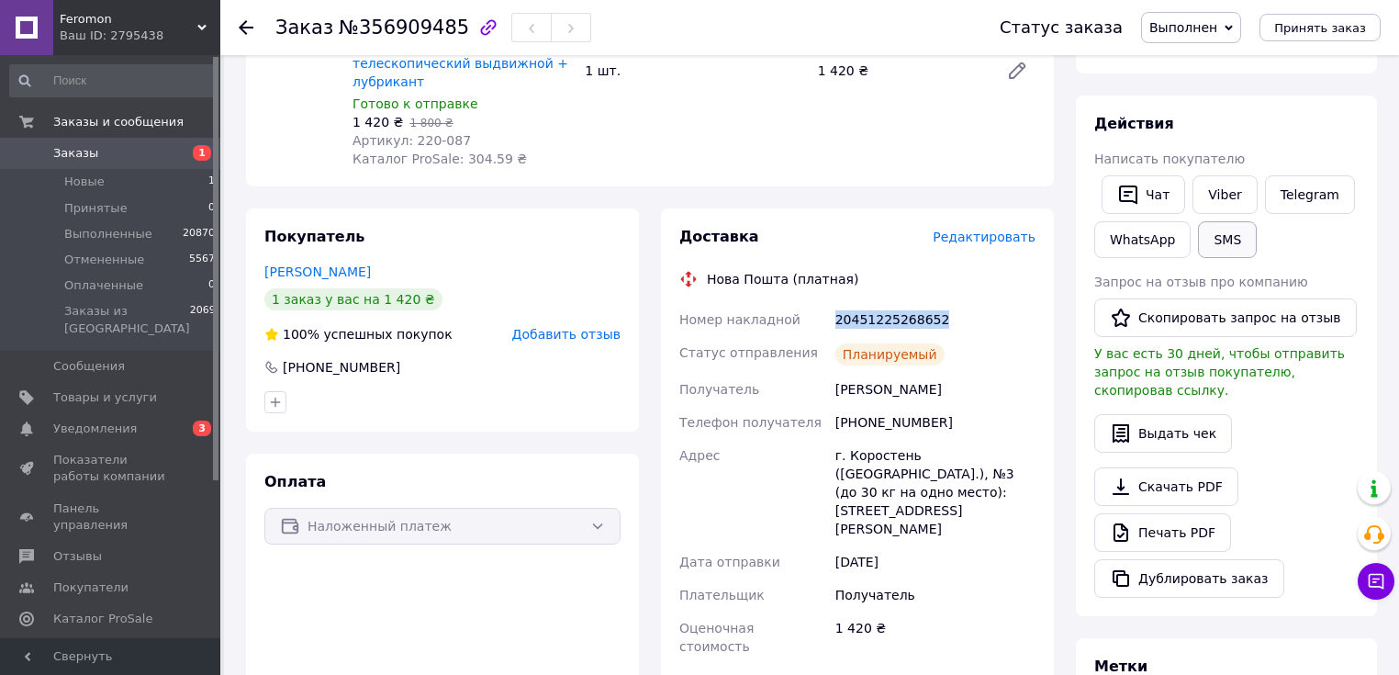
click at [1227, 248] on button "SMS" at bounding box center [1227, 239] width 59 height 37
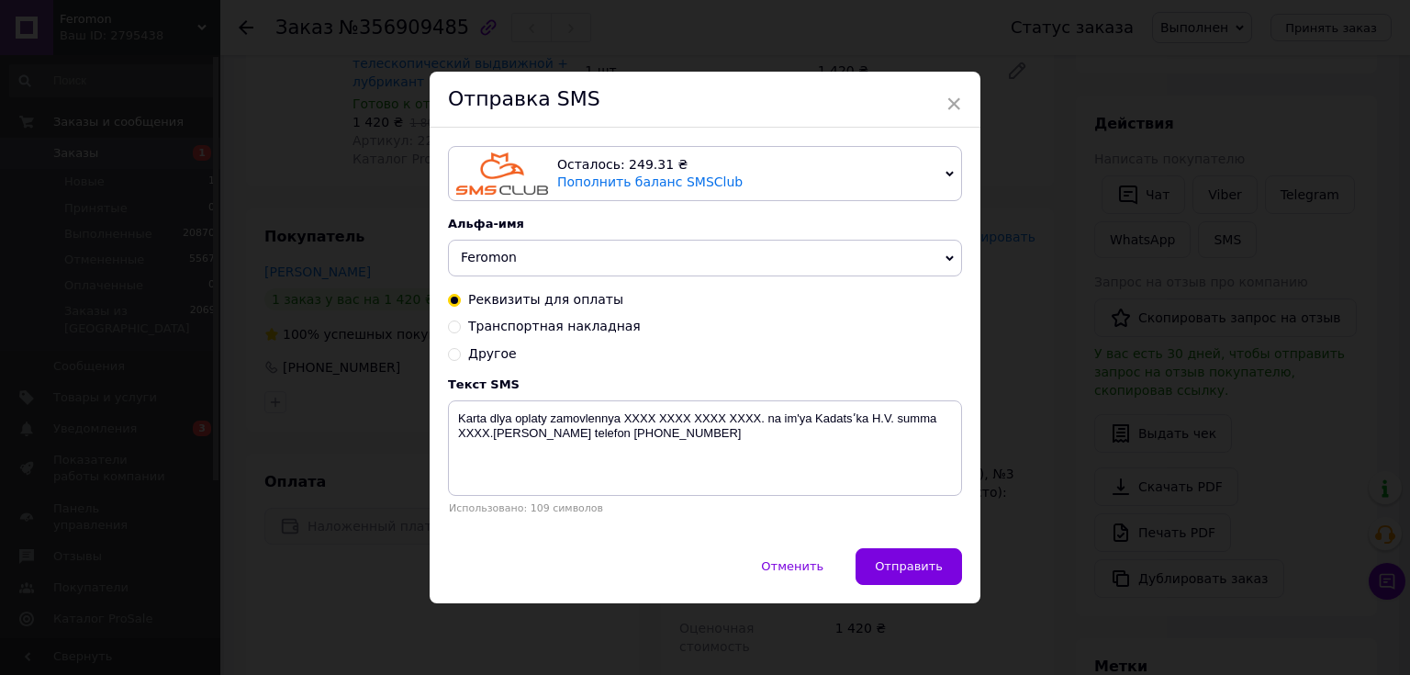
click at [571, 328] on span "Транспортная накладная" at bounding box center [554, 326] width 173 height 15
click at [461, 328] on input "Транспортная накладная" at bounding box center [454, 325] width 13 height 13
radio input "true"
radio input "false"
click at [800, 421] on textarea "Zamovlennya vidpravleno novoyu poshtoyu nakladna XXXXXXXXXXXXX nash nomer telef…" at bounding box center [705, 447] width 514 height 95
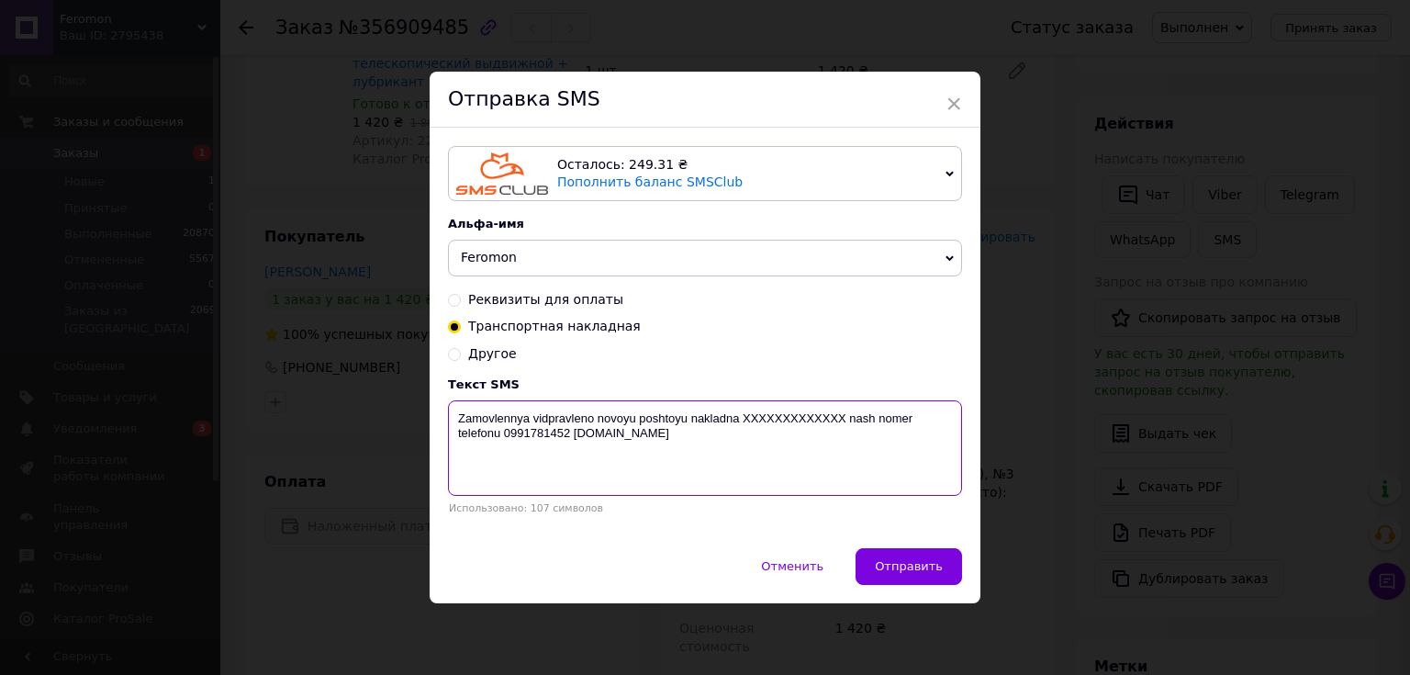
click at [800, 421] on textarea "Zamovlennya vidpravleno novoyu poshtoyu nakladna XXXXXXXXXXXXX nash nomer telef…" at bounding box center [705, 447] width 514 height 95
paste textarea "20451225268652"
type textarea "Zamovlennya vidpravleno novoyu poshtoyu nakladna 20451225268652 nash nomer tele…"
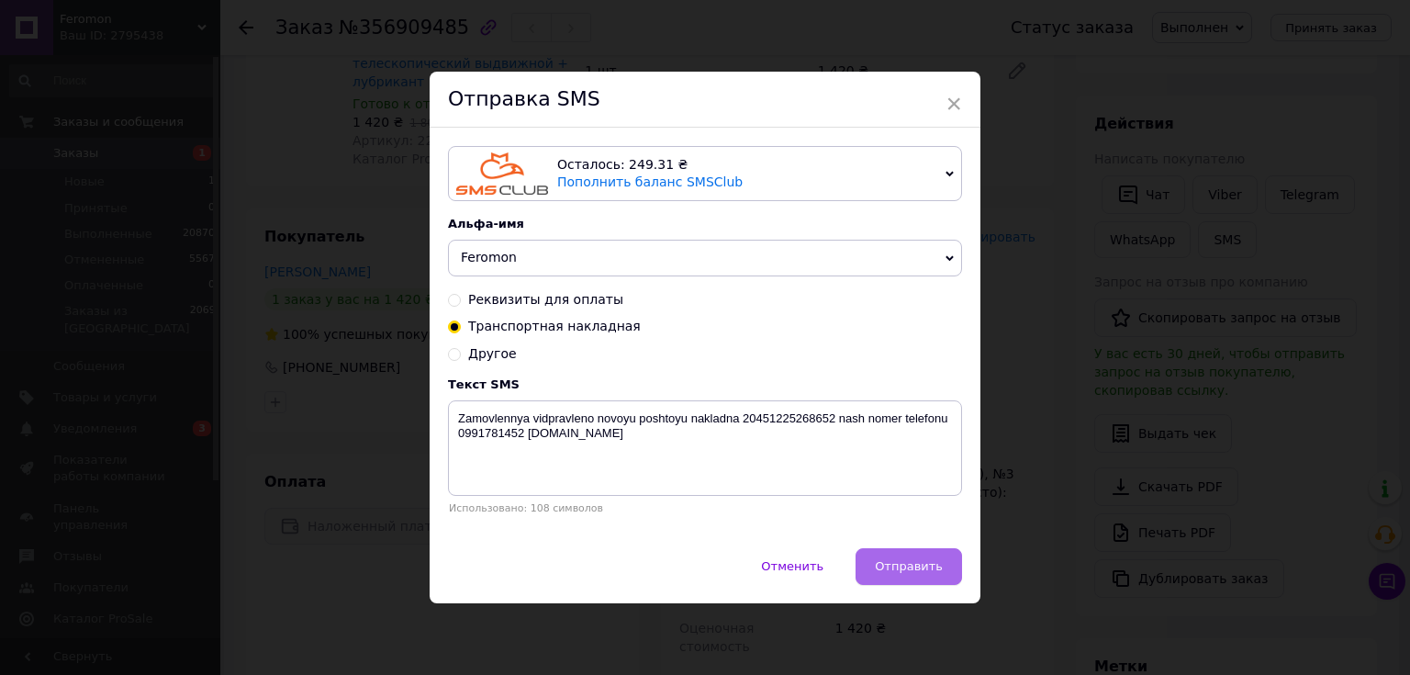
click at [896, 569] on span "Отправить" at bounding box center [909, 566] width 68 height 14
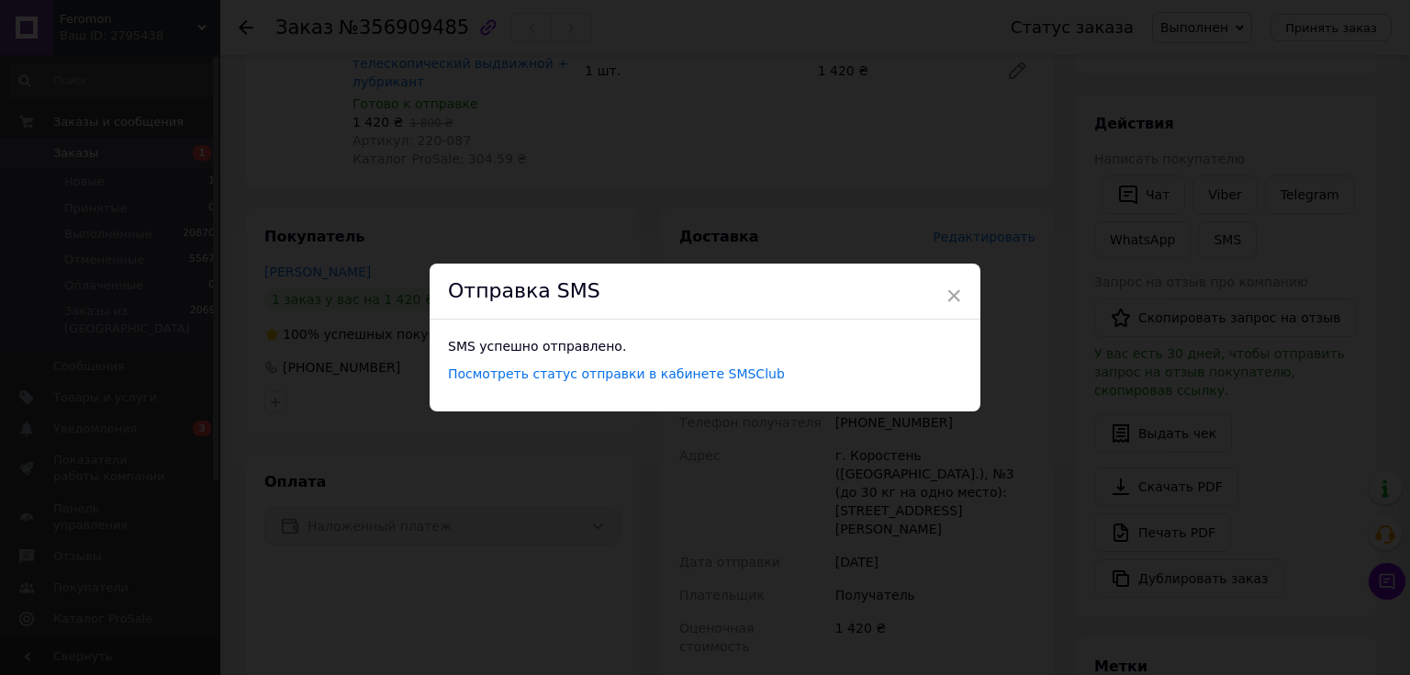
click at [1315, 253] on div "× Отправка SMS SMS успешно отправлено. Посмотреть статус отправки в кабинете SM…" at bounding box center [705, 337] width 1410 height 675
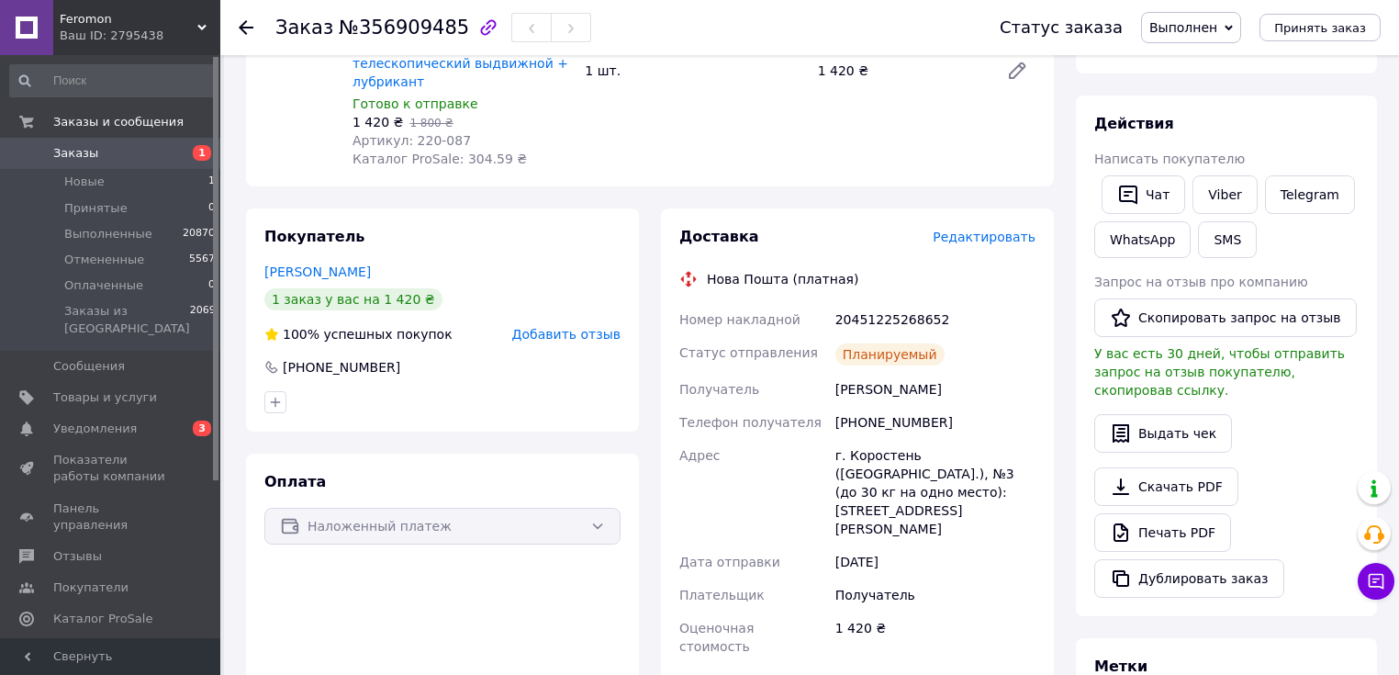
click at [98, 44] on div "Ваш ID: 2795438" at bounding box center [140, 36] width 161 height 17
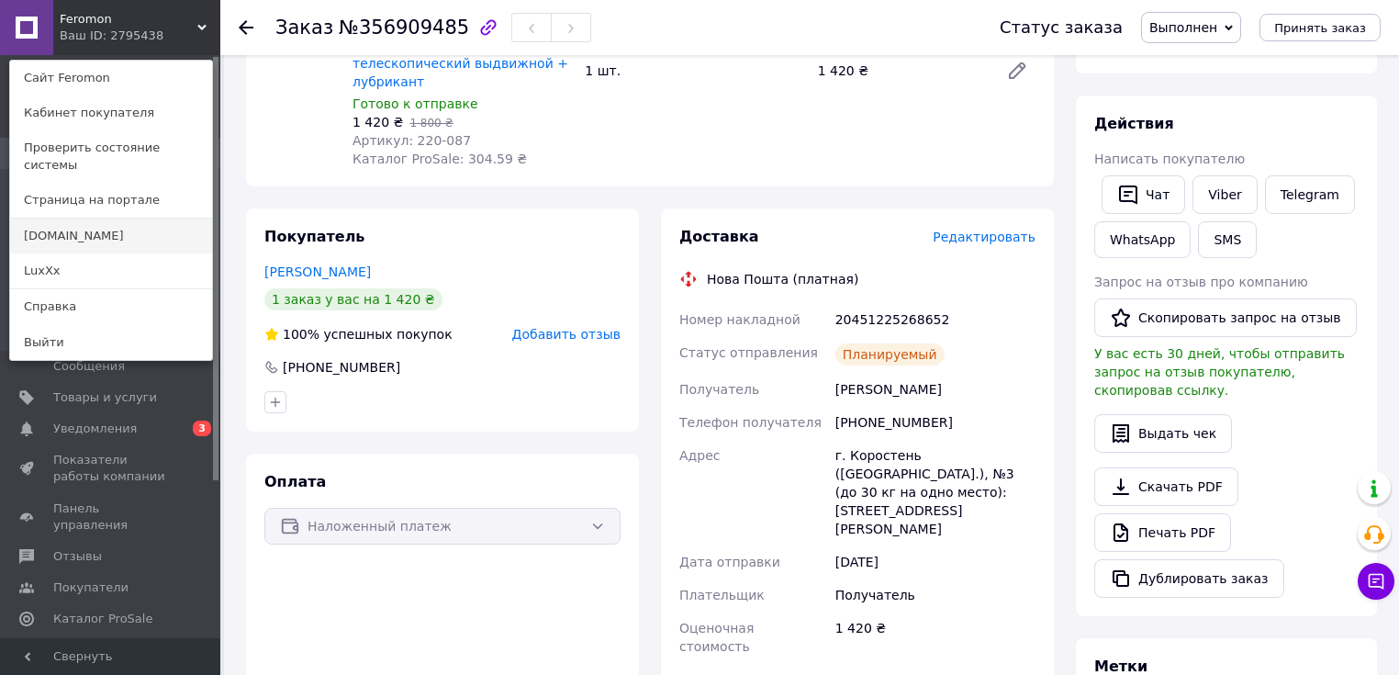
click at [65, 219] on link "[DOMAIN_NAME]" at bounding box center [111, 236] width 202 height 35
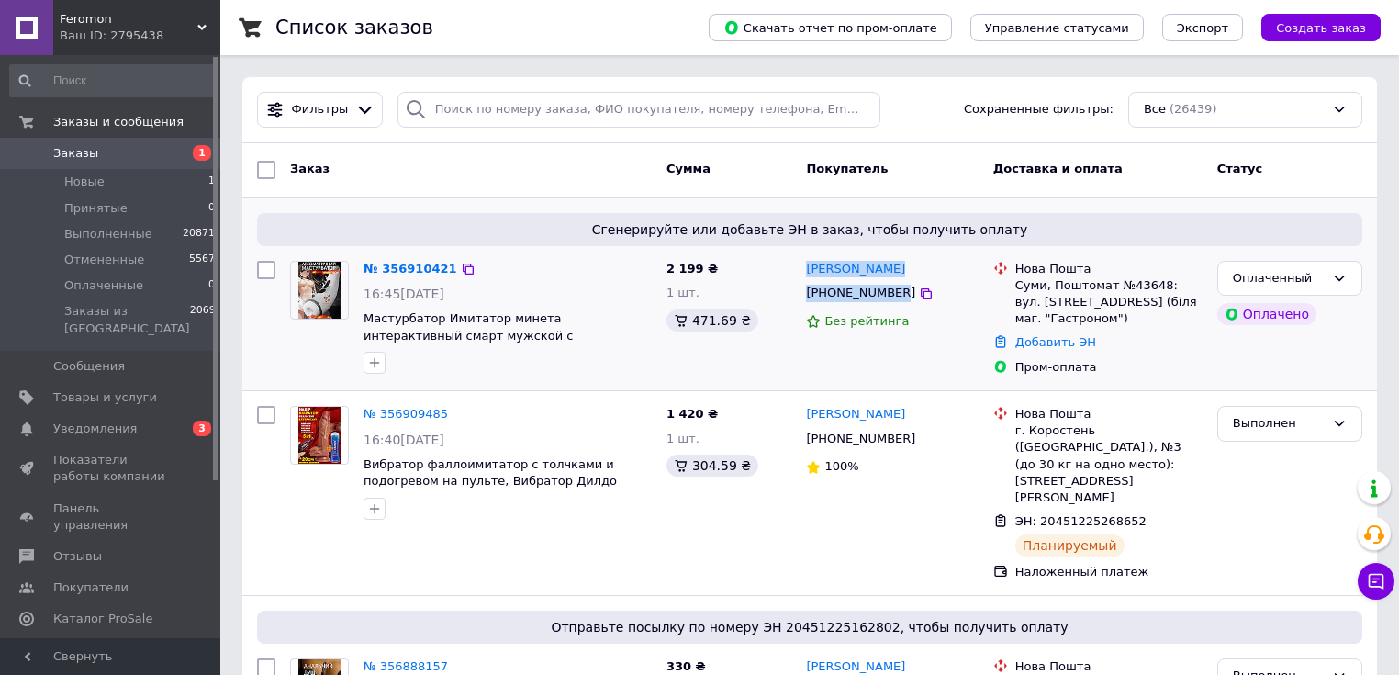
drag, startPoint x: 890, startPoint y: 295, endPoint x: 803, endPoint y: 273, distance: 90.0
click at [803, 273] on div "[PERSON_NAME] [PHONE_NUMBER] Без рейтинга" at bounding box center [892, 318] width 186 height 130
copy div "[PERSON_NAME] [PHONE_NUMBER]"
click at [375, 269] on link "№ 356910421" at bounding box center [411, 269] width 94 height 14
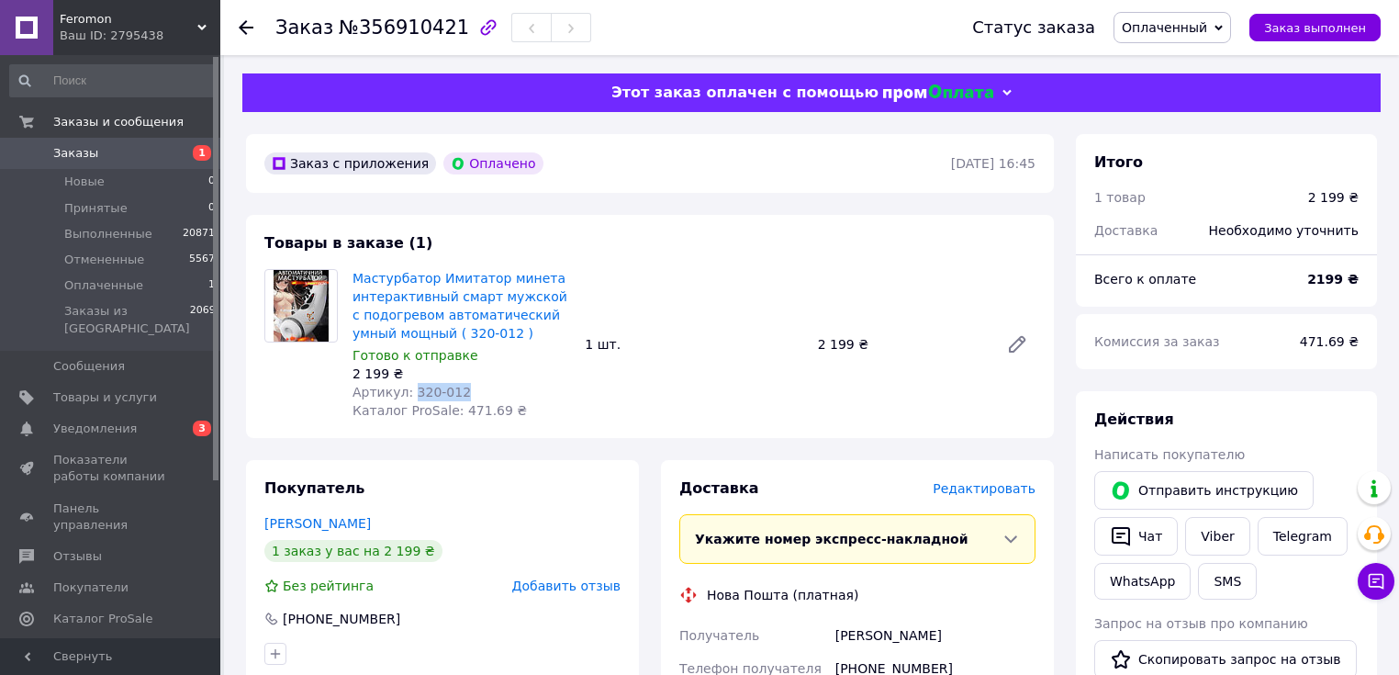
drag, startPoint x: 459, startPoint y: 395, endPoint x: 408, endPoint y: 399, distance: 51.6
click at [408, 399] on div "Артикул: 320-012" at bounding box center [462, 392] width 218 height 18
copy span "320-012"
click at [1328, 283] on b "2199 ₴" at bounding box center [1333, 279] width 51 height 15
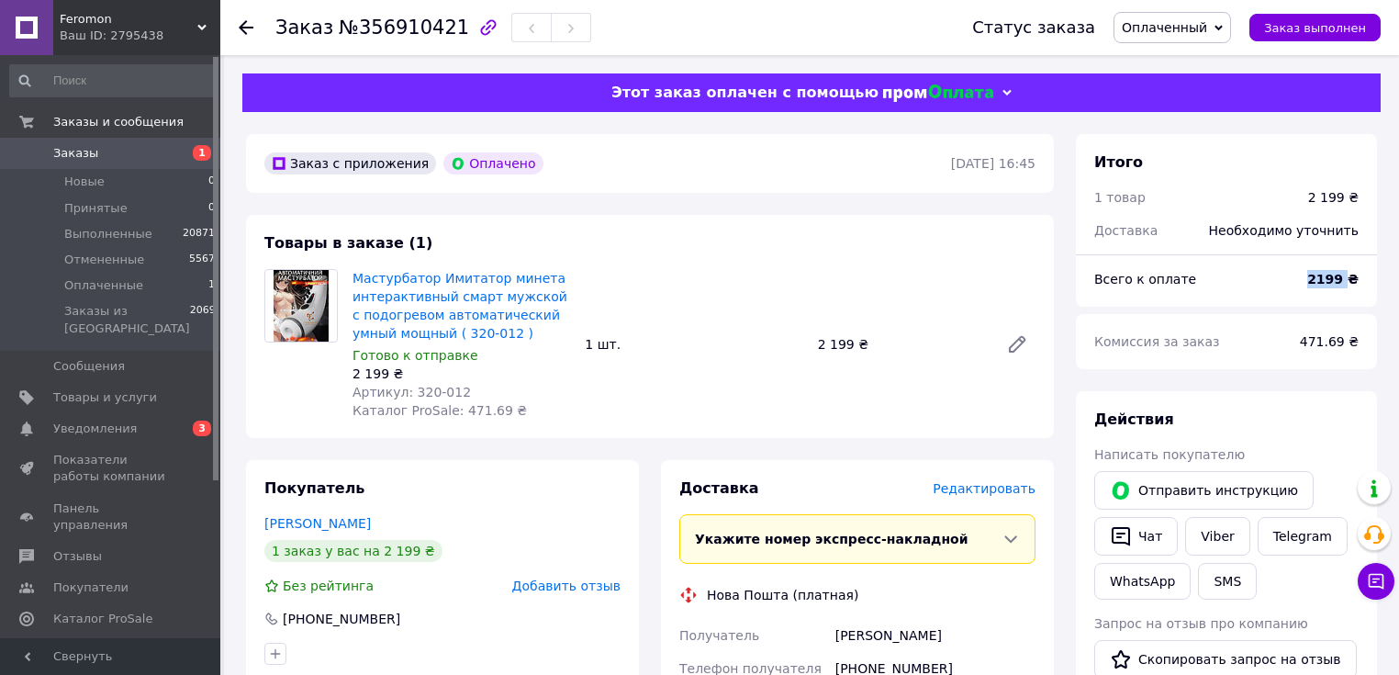
copy b "2199"
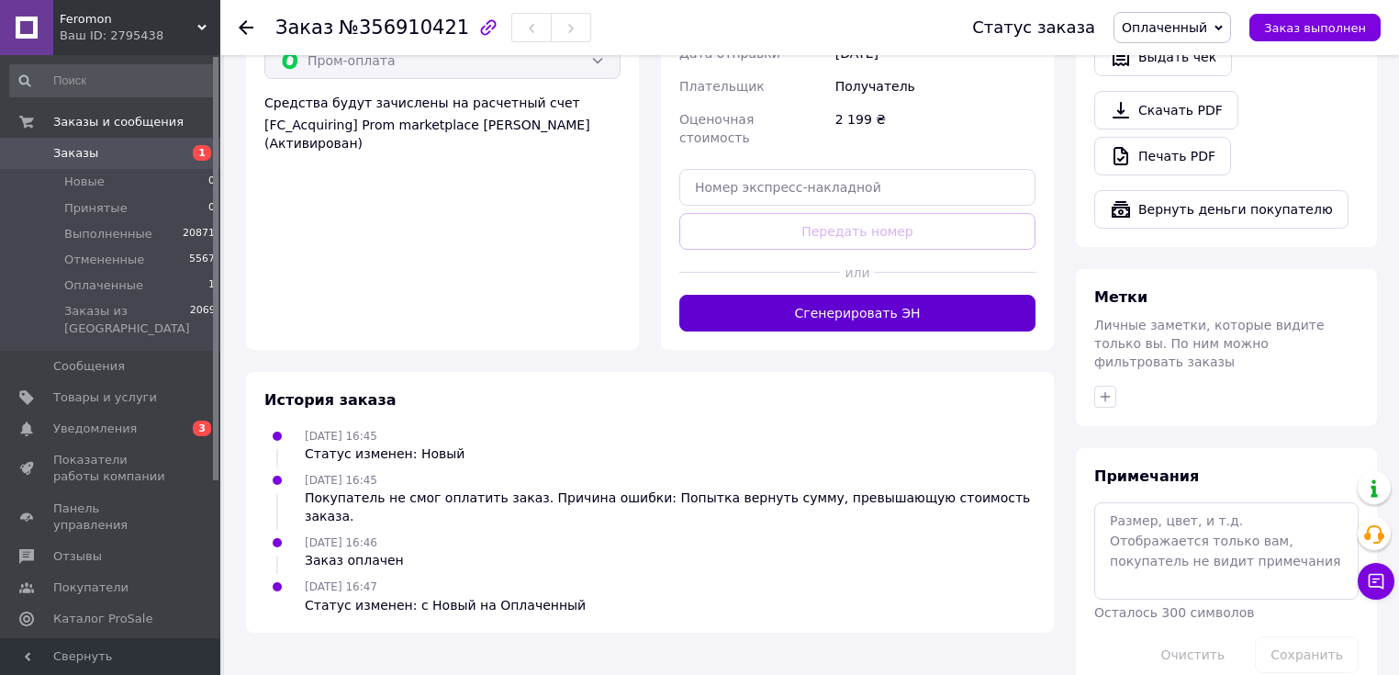
click at [804, 306] on button "Сгенерировать ЭН" at bounding box center [858, 313] width 356 height 37
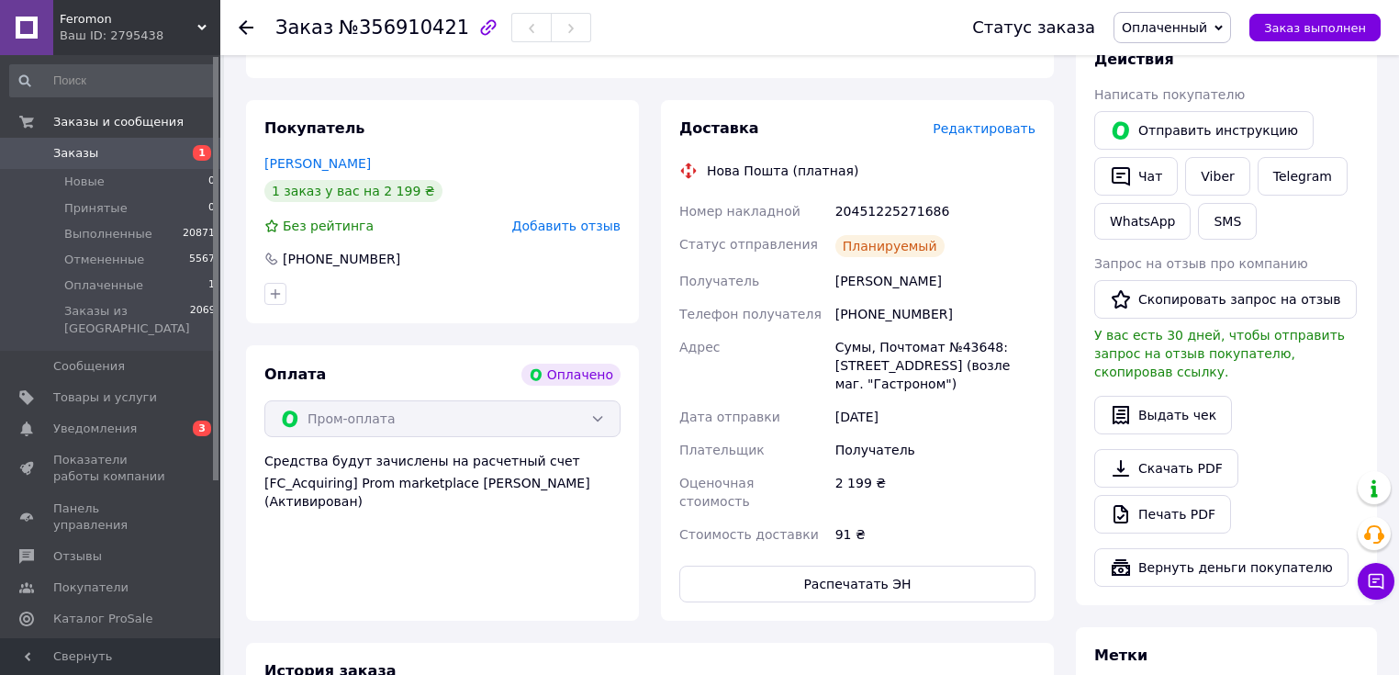
scroll to position [351, 0]
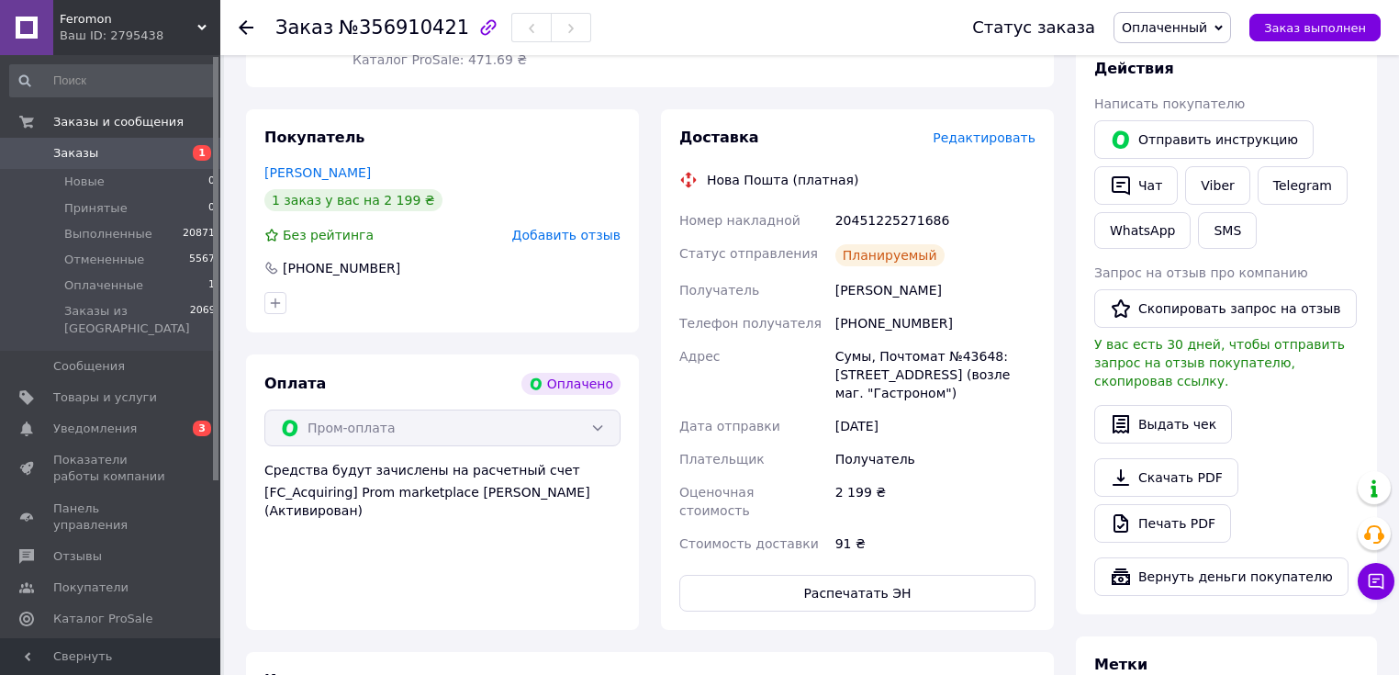
click at [848, 208] on div "20451225271686" at bounding box center [936, 220] width 208 height 33
copy div "20451225271686"
click at [1159, 234] on link "WhatsApp" at bounding box center [1143, 230] width 96 height 37
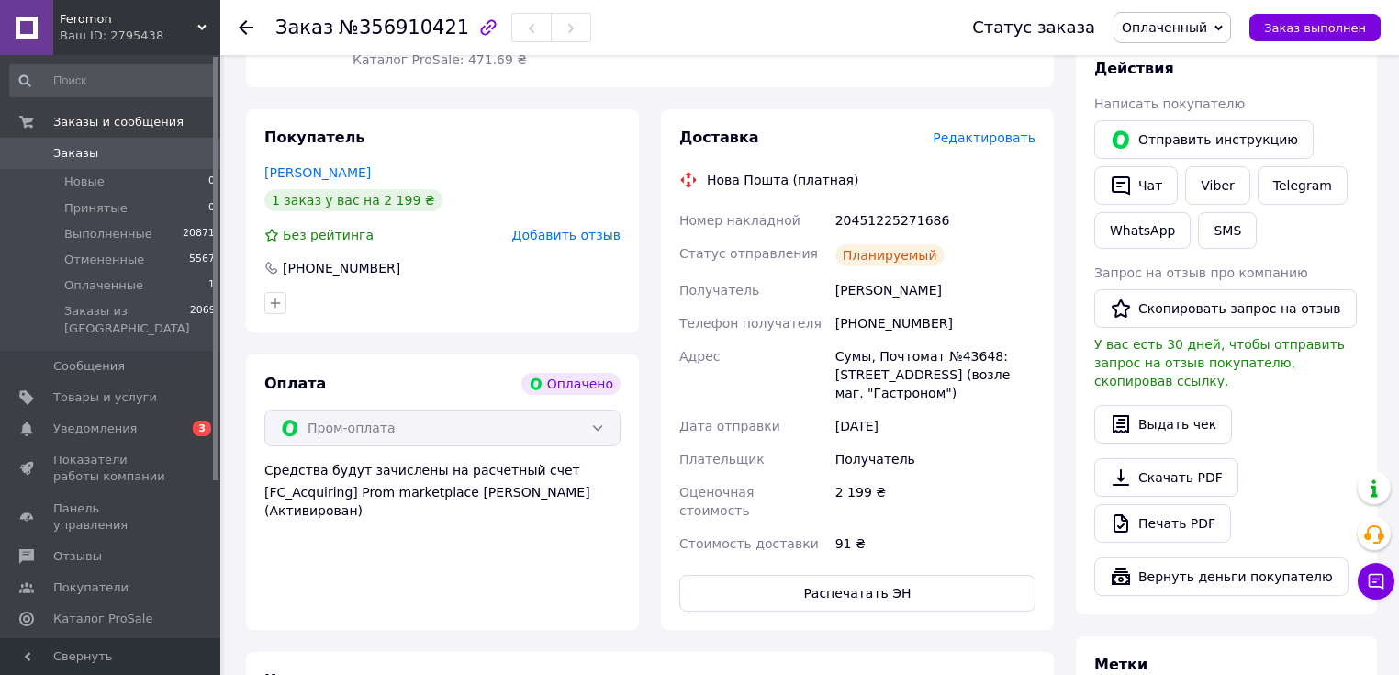
click at [372, 28] on span "№356910421" at bounding box center [404, 28] width 130 height 22
copy span "356910421"
click at [1307, 41] on div "Статус заказа Оплаченный Принят Выполнен Отменен Заказ выполнен" at bounding box center [1167, 27] width 427 height 31
click at [1307, 37] on button "Заказ выполнен" at bounding box center [1315, 28] width 131 height 28
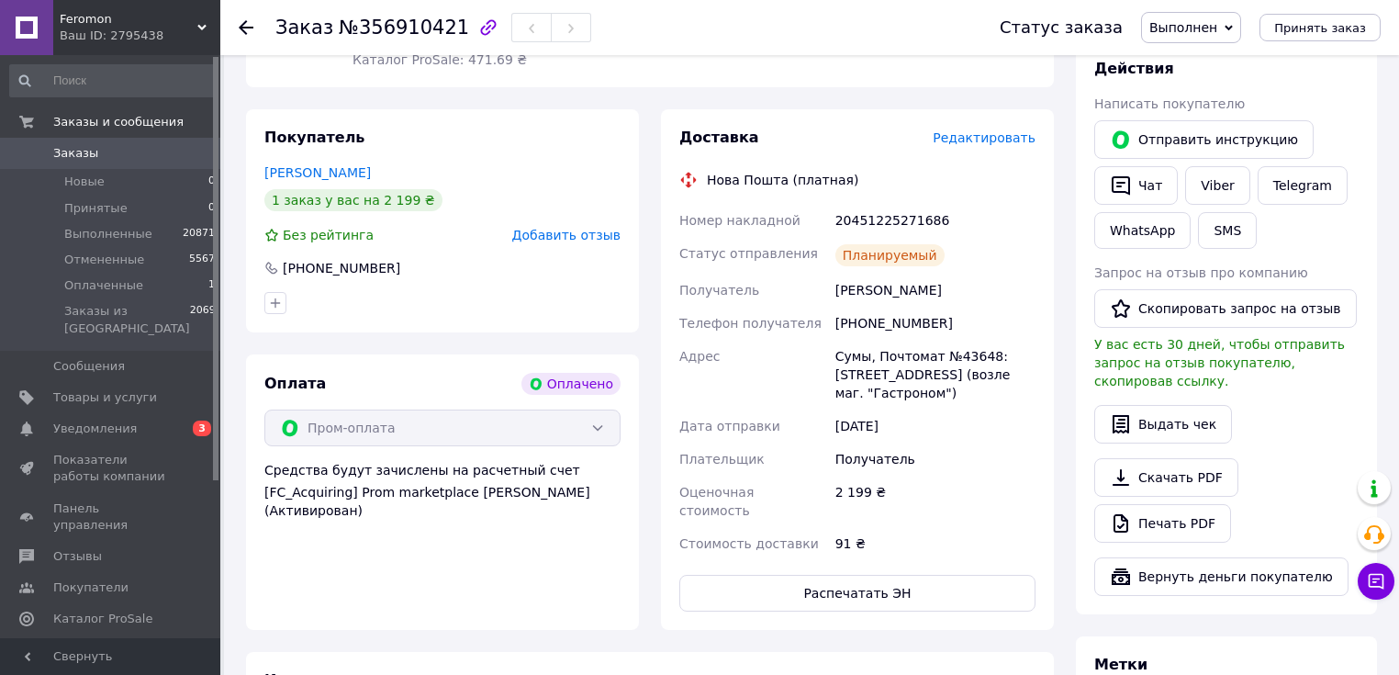
click at [1343, 411] on div "Выдать чек" at bounding box center [1227, 424] width 264 height 39
click at [1331, 434] on div "Действия Написать покупателю   Отправить инструкцию   Чат Viber Telegram WhatsA…" at bounding box center [1227, 327] width 264 height 537
